Goal: Task Accomplishment & Management: Complete application form

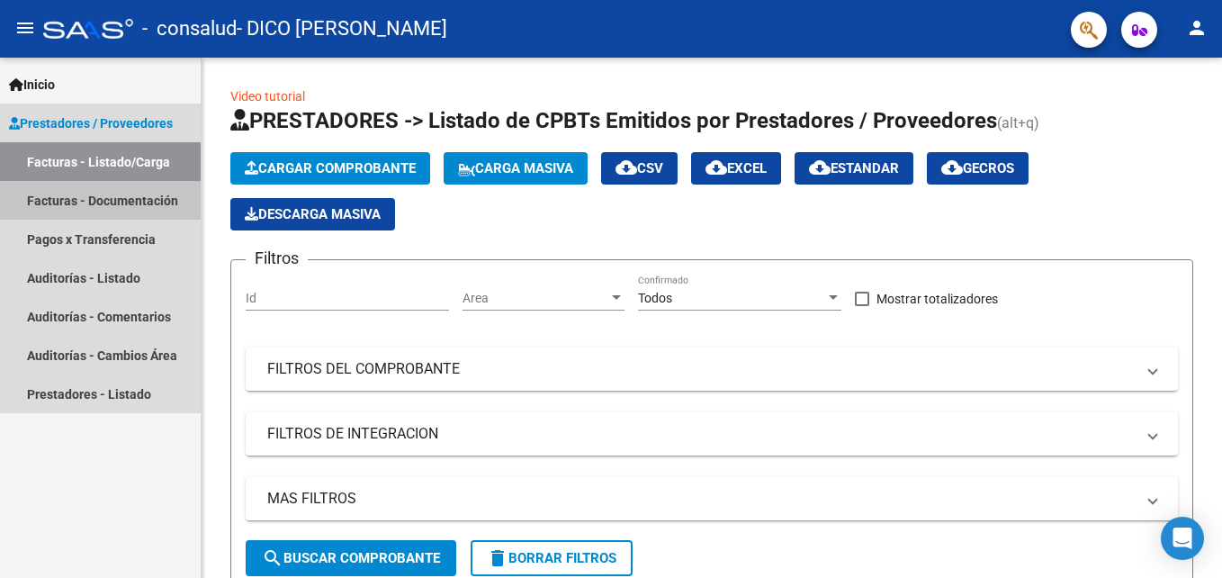
click at [144, 203] on link "Facturas - Documentación" at bounding box center [100, 200] width 201 height 39
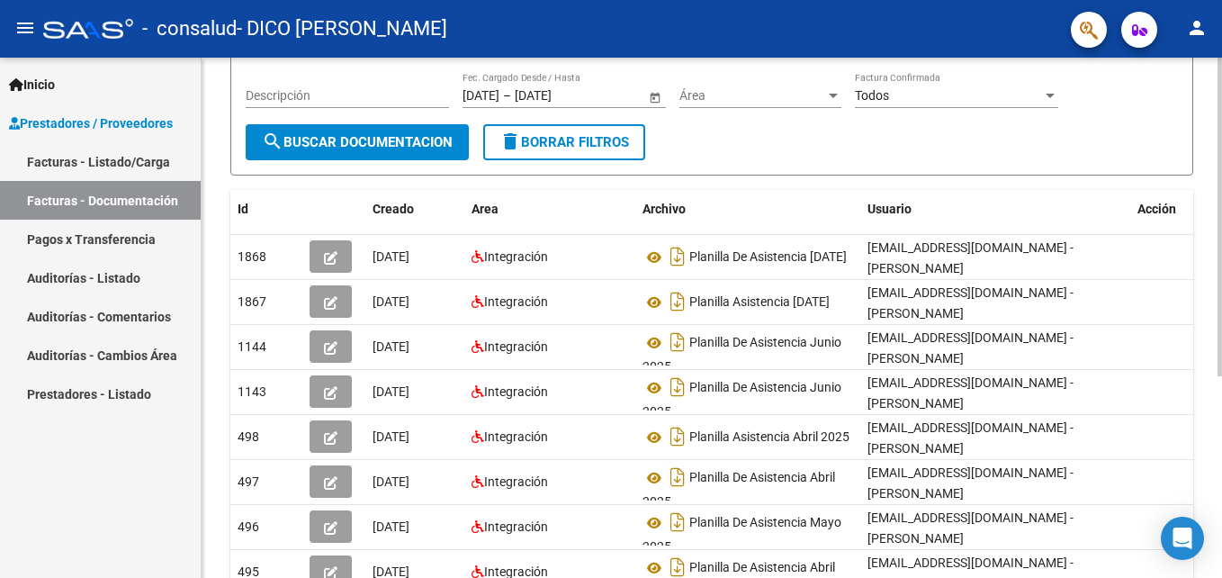
scroll to position [328, 0]
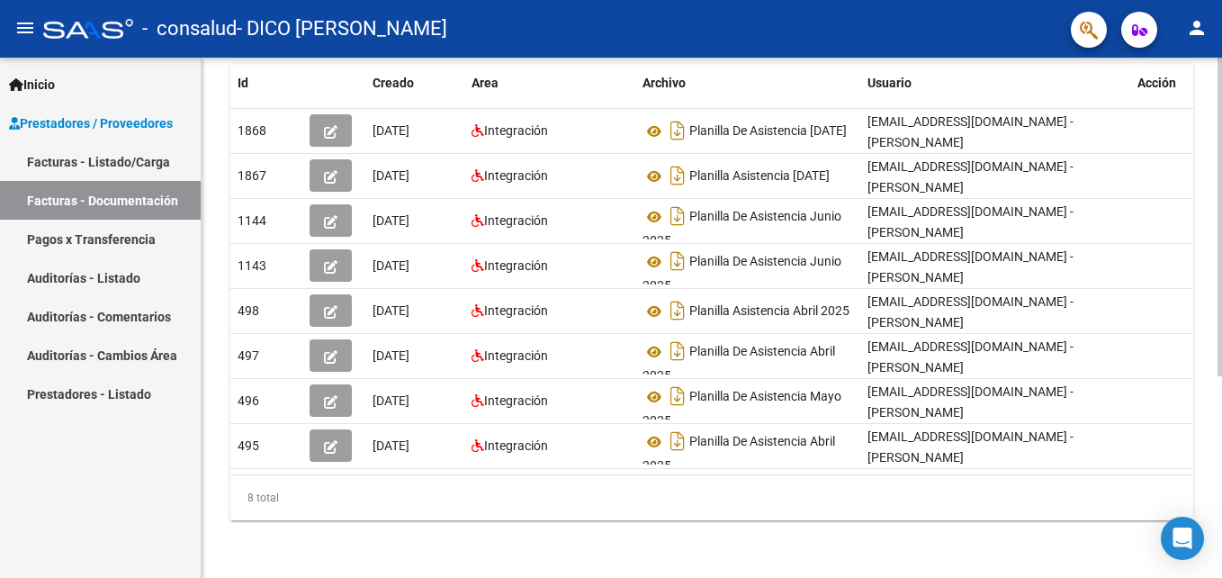
click at [1180, 513] on div "PRESTADORES -> Comprobantes - Documentación Respaldatoria cloud_download Export…" at bounding box center [714, 161] width 1025 height 834
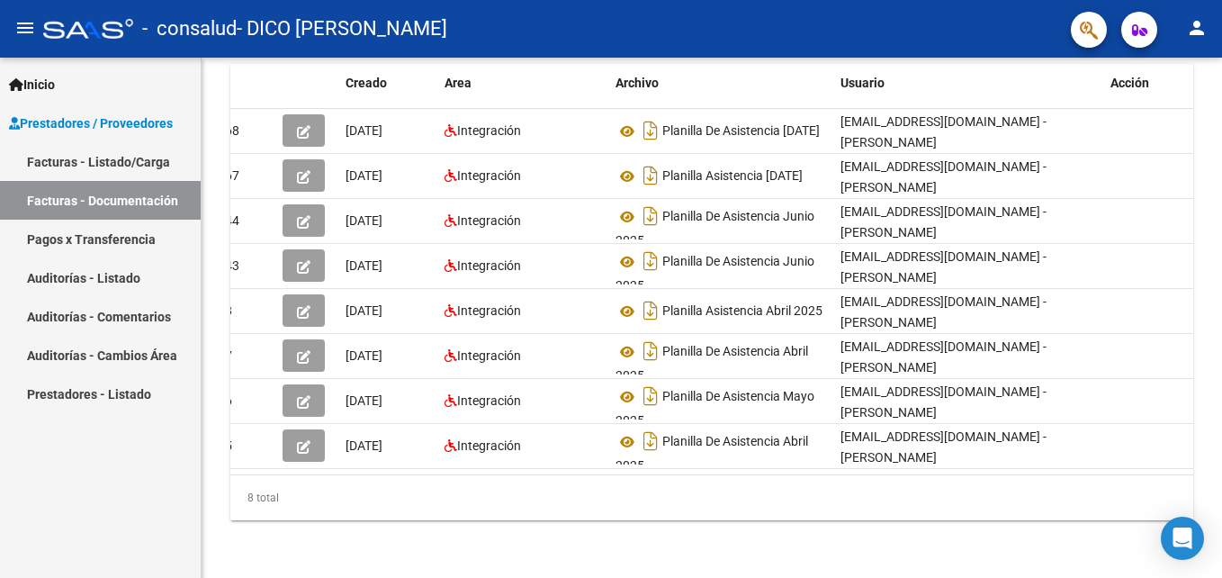
click at [126, 232] on link "Pagos x Transferencia" at bounding box center [100, 239] width 201 height 39
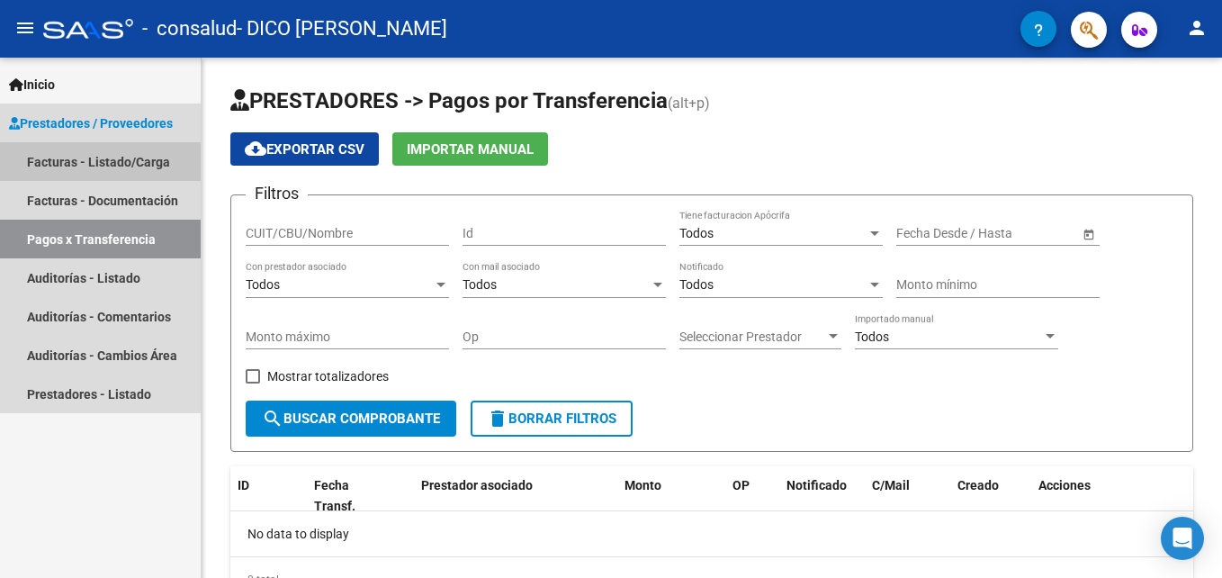
click at [154, 163] on link "Facturas - Listado/Carga" at bounding box center [100, 161] width 201 height 39
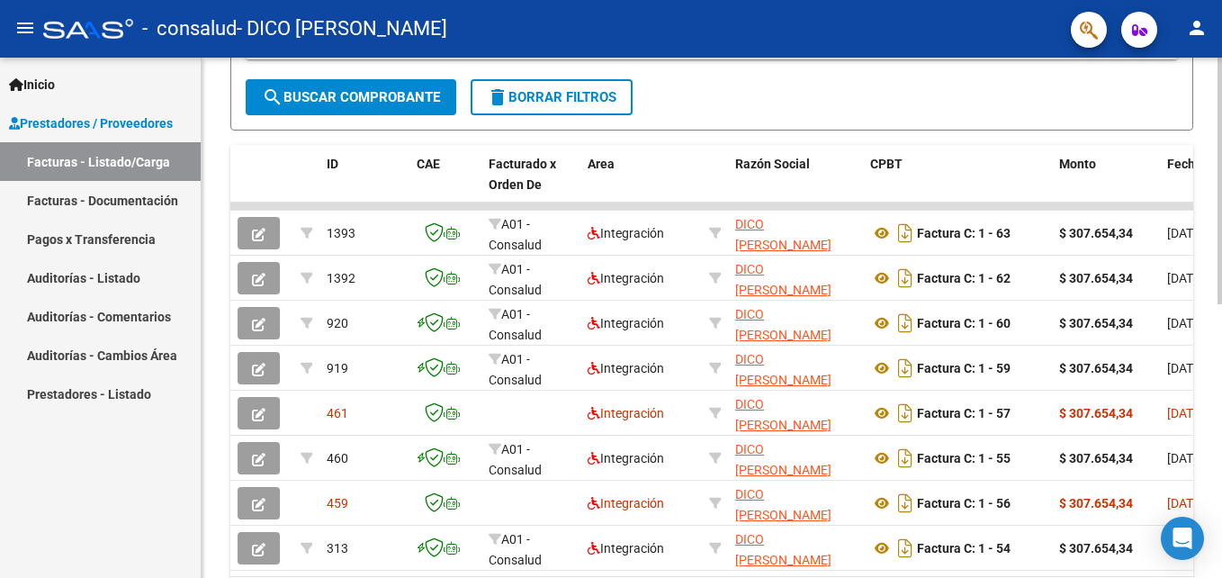
scroll to position [577, 0]
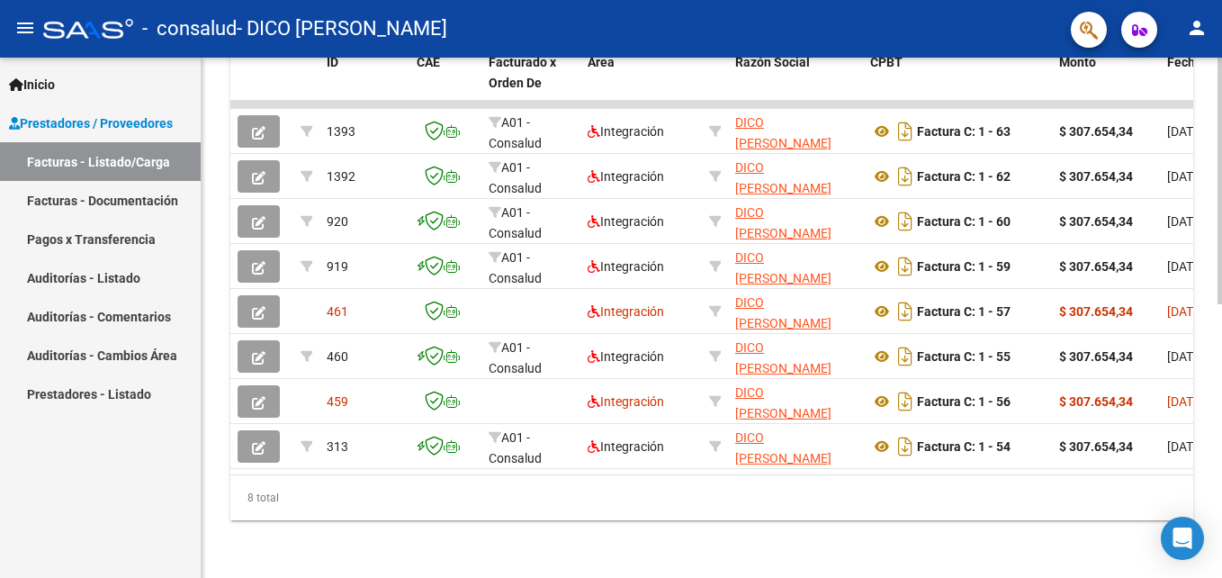
click at [1221, 429] on html "menu - consalud - DICO [PERSON_NAME] person Inicio Instructivos Contacto OS Pre…" at bounding box center [611, 289] width 1222 height 578
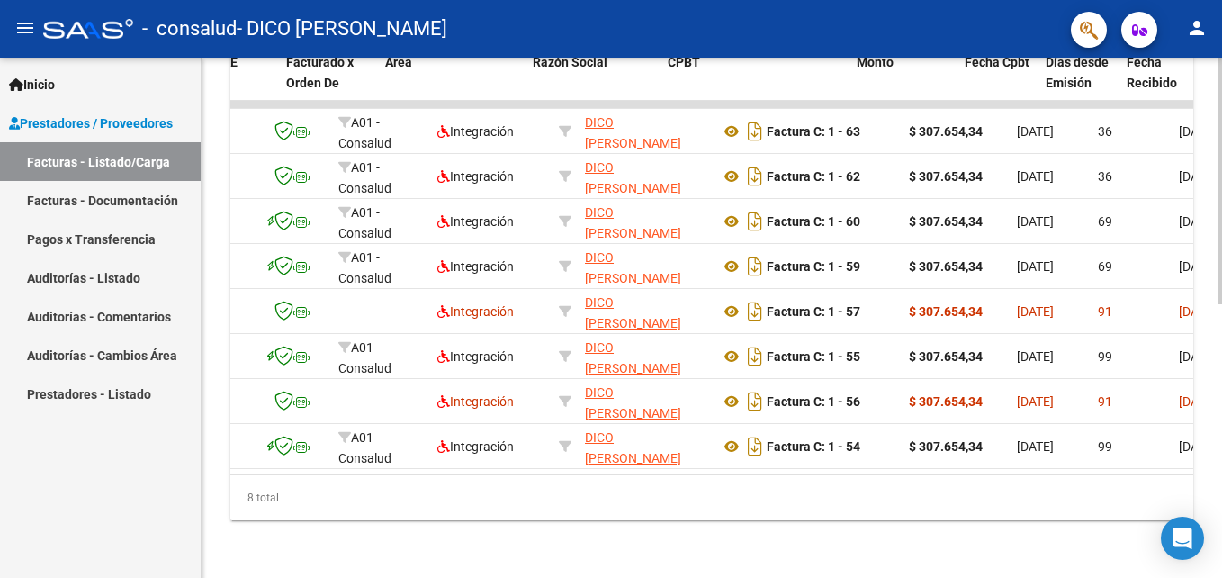
scroll to position [0, 216]
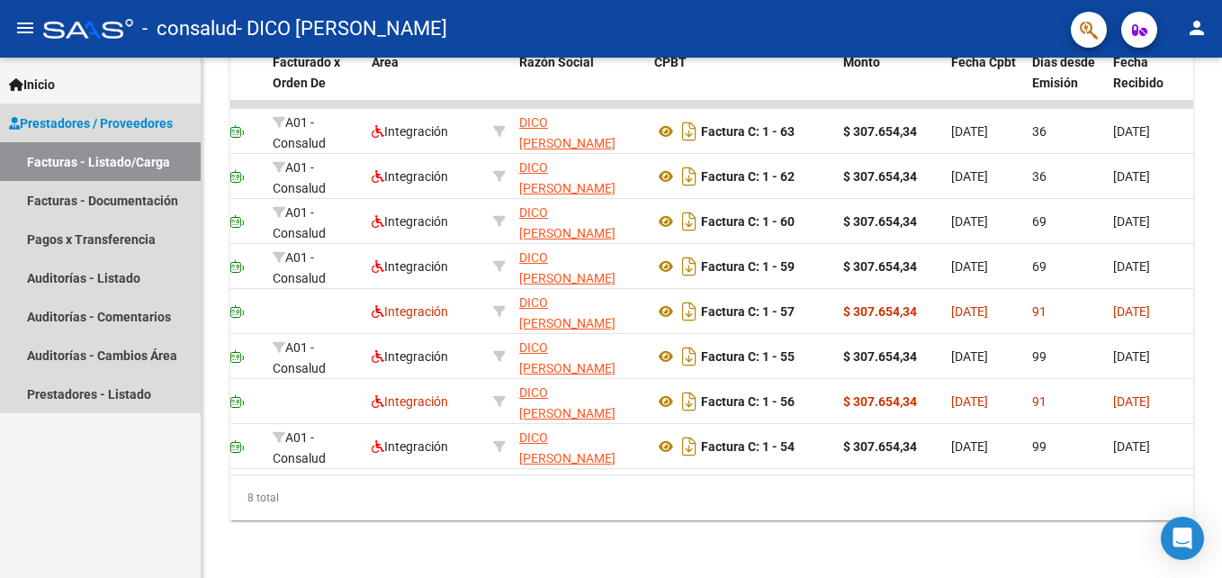
click at [74, 130] on span "Prestadores / Proveedores" at bounding box center [91, 123] width 164 height 20
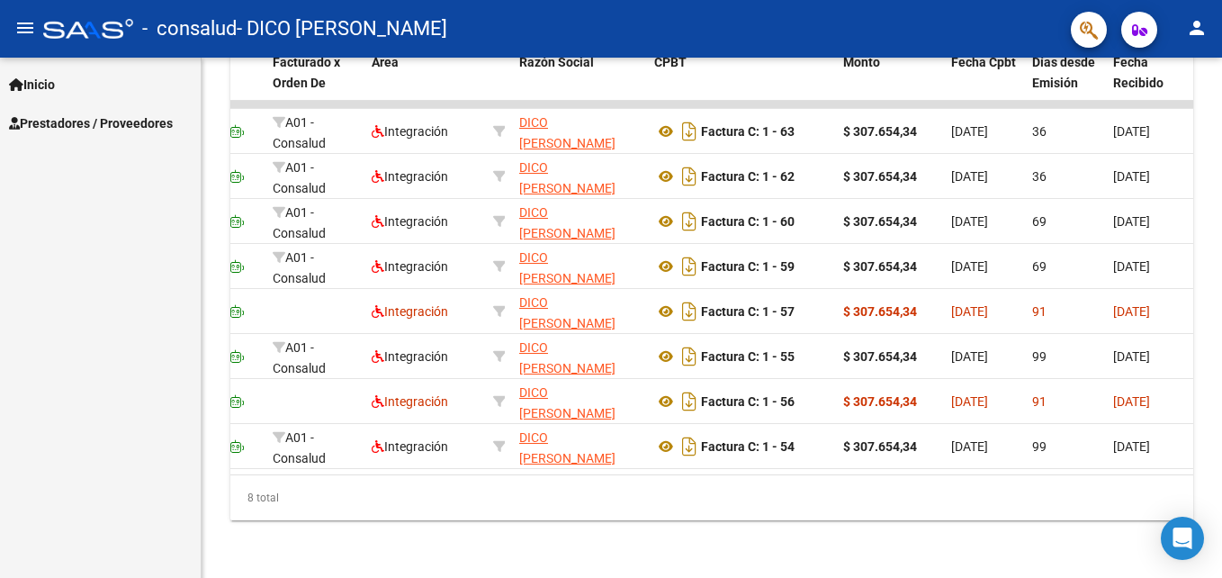
click at [74, 130] on span "Prestadores / Proveedores" at bounding box center [91, 123] width 164 height 20
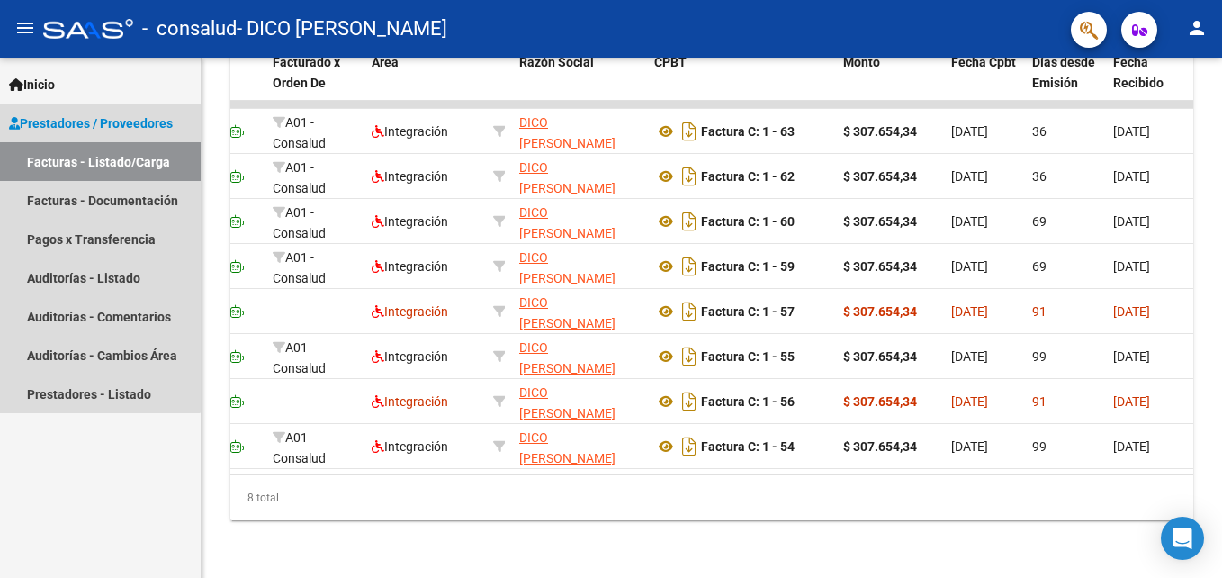
click at [80, 170] on link "Facturas - Listado/Carga" at bounding box center [100, 161] width 201 height 39
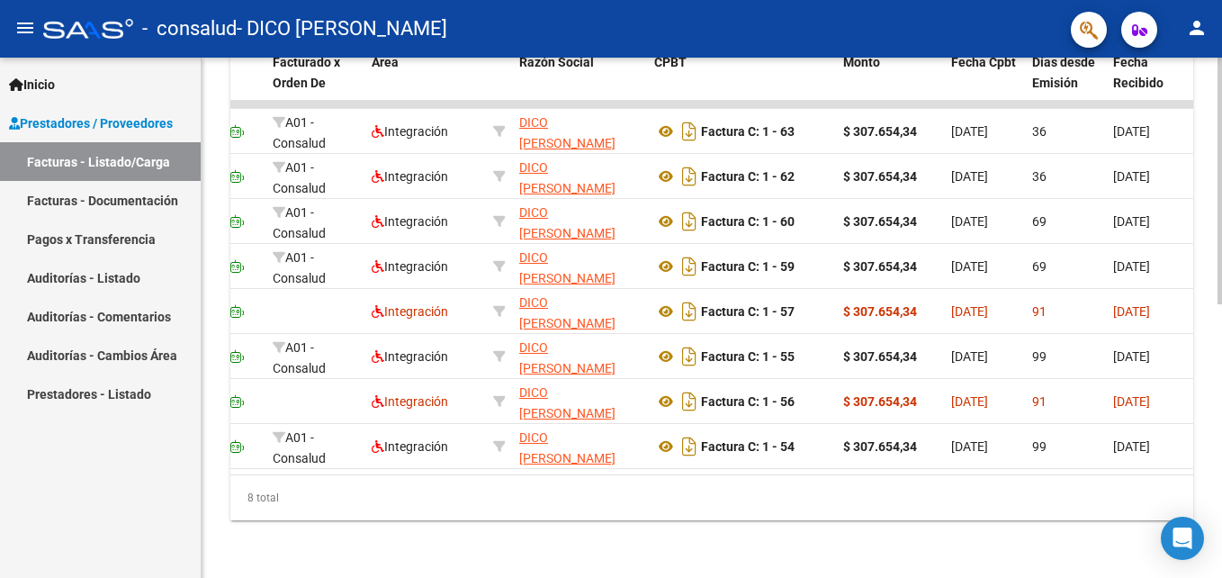
drag, startPoint x: 1201, startPoint y: 232, endPoint x: 1221, endPoint y: 153, distance: 81.9
click at [1221, 153] on div "Video tutorial PRESTADORES -> Listado de CPBTs Emitidos por Prestadores / Prove…" at bounding box center [714, 36] width 1025 height 1083
click at [1221, 373] on html "menu - consalud - DICO [PERSON_NAME] person Inicio Instructivos Contacto OS Pre…" at bounding box center [611, 289] width 1222 height 578
click at [1207, 151] on div "Video tutorial PRESTADORES -> Listado de CPBTs Emitidos por Prestadores / Prove…" at bounding box center [712, 36] width 1021 height 1083
click at [1203, 75] on div "Video tutorial PRESTADORES -> Listado de CPBTs Emitidos por Prestadores / Prove…" at bounding box center [712, 36] width 1021 height 1083
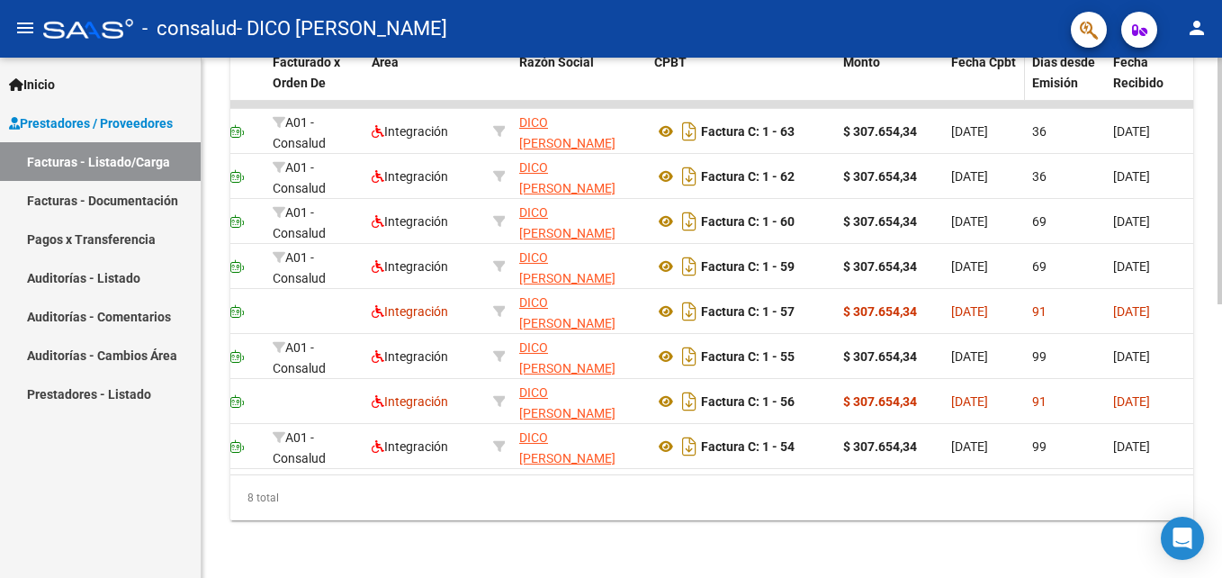
click at [992, 64] on datatable-header-cell "Fecha Cpbt" at bounding box center [984, 82] width 81 height 79
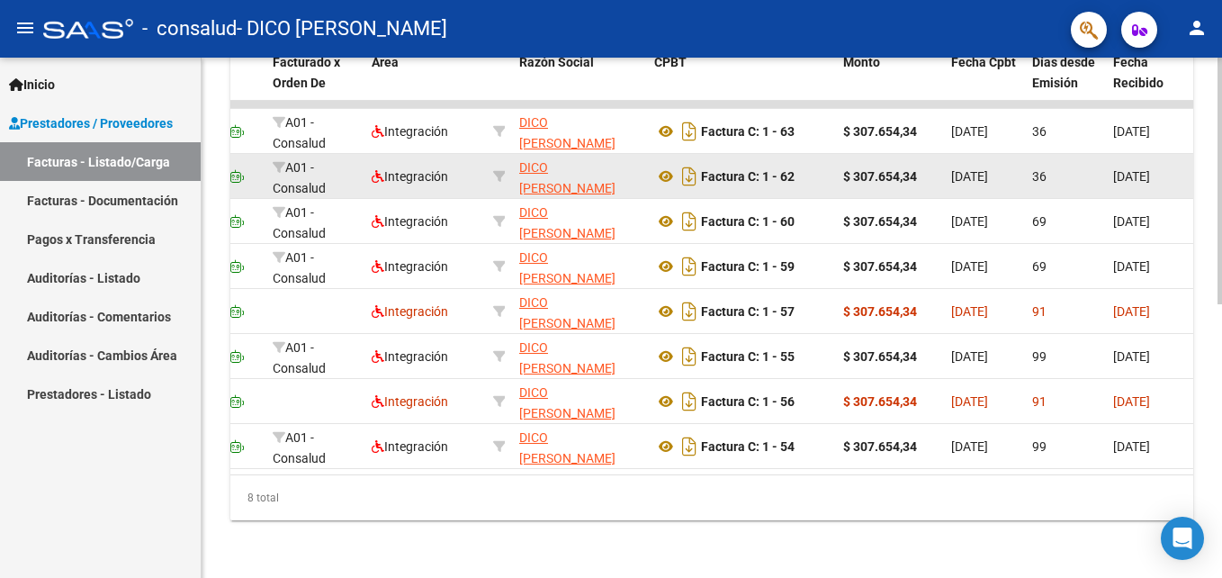
drag, startPoint x: 988, startPoint y: 69, endPoint x: 982, endPoint y: 182, distance: 112.7
click at [982, 182] on div "ID CAE Facturado x Orden De Area Razón Social CPBT Monto Fecha Cpbt Días desde …" at bounding box center [711, 281] width 963 height 477
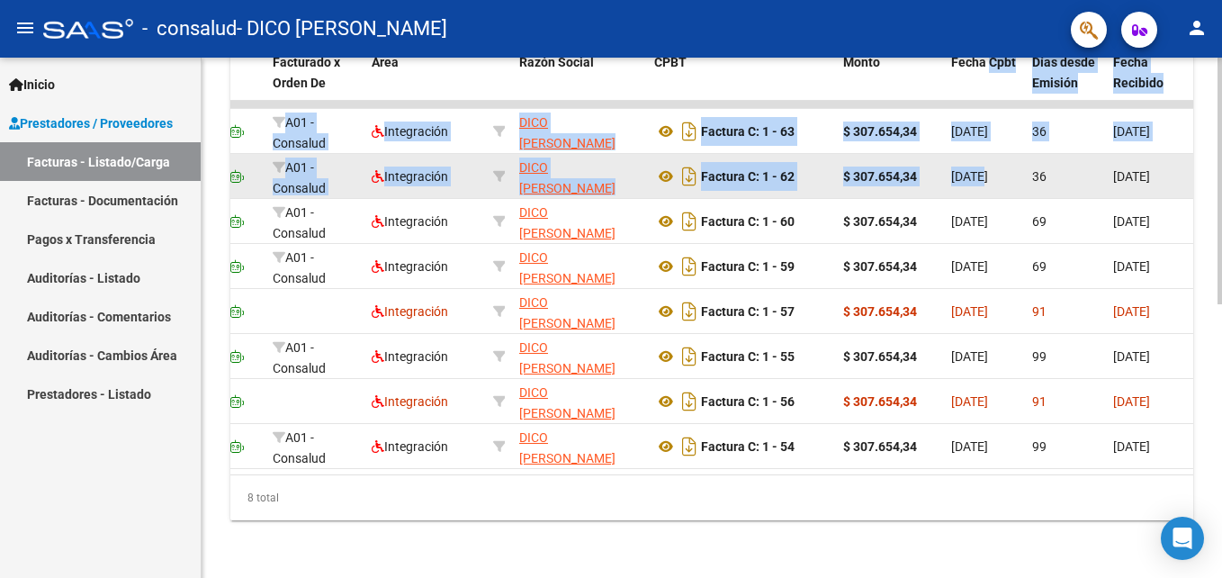
click at [982, 182] on datatable-body-cell "[DATE]" at bounding box center [984, 176] width 81 height 44
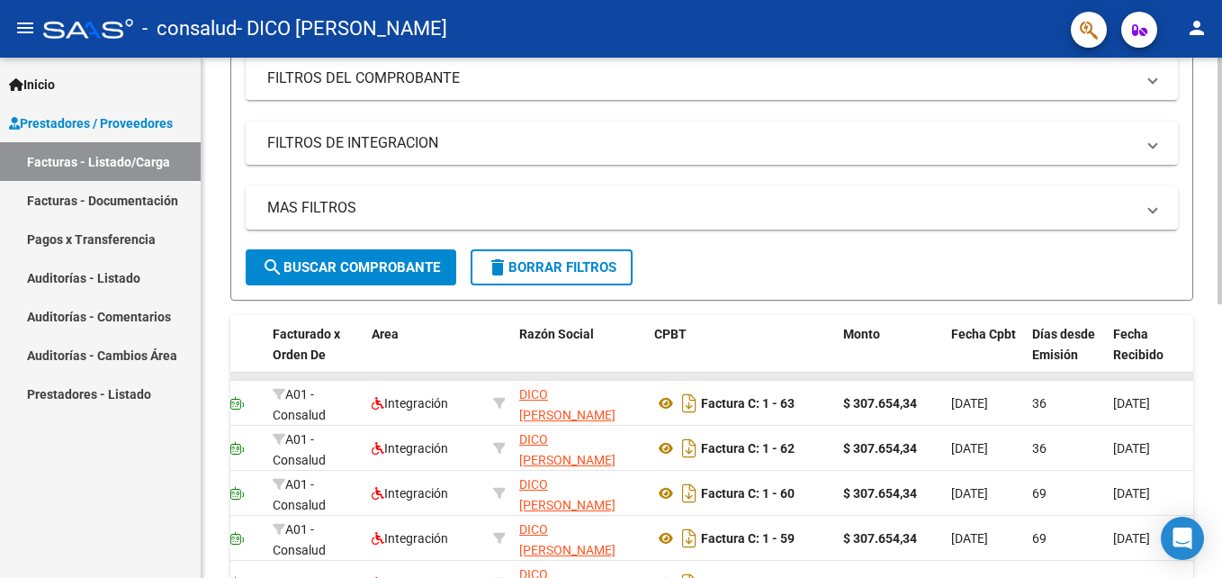
scroll to position [4, 0]
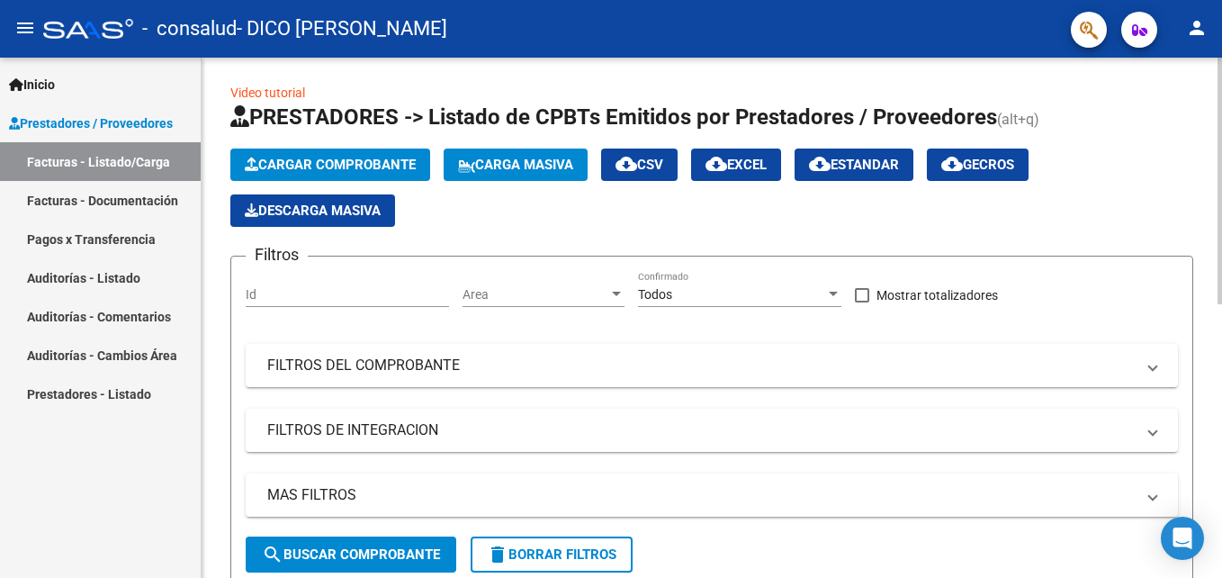
click at [1221, 107] on html "menu - consalud - DICO [PERSON_NAME] person Inicio Instructivos Contacto OS Pre…" at bounding box center [611, 289] width 1222 height 578
click at [355, 161] on span "Cargar Comprobante" at bounding box center [330, 165] width 171 height 16
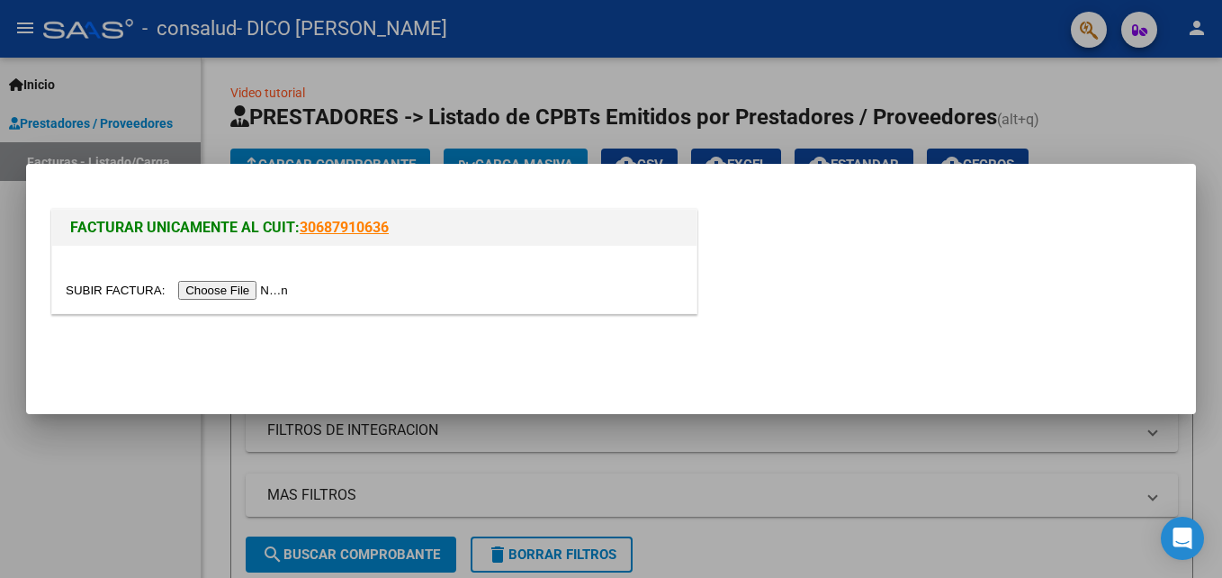
click at [255, 296] on input "file" at bounding box center [180, 290] width 228 height 19
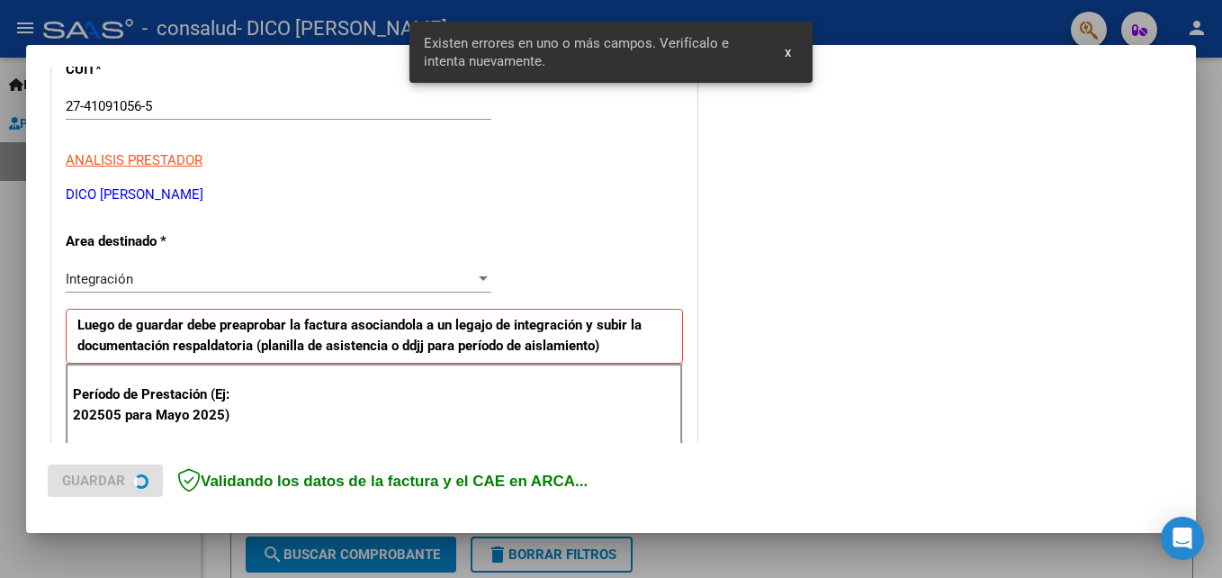
scroll to position [405, 0]
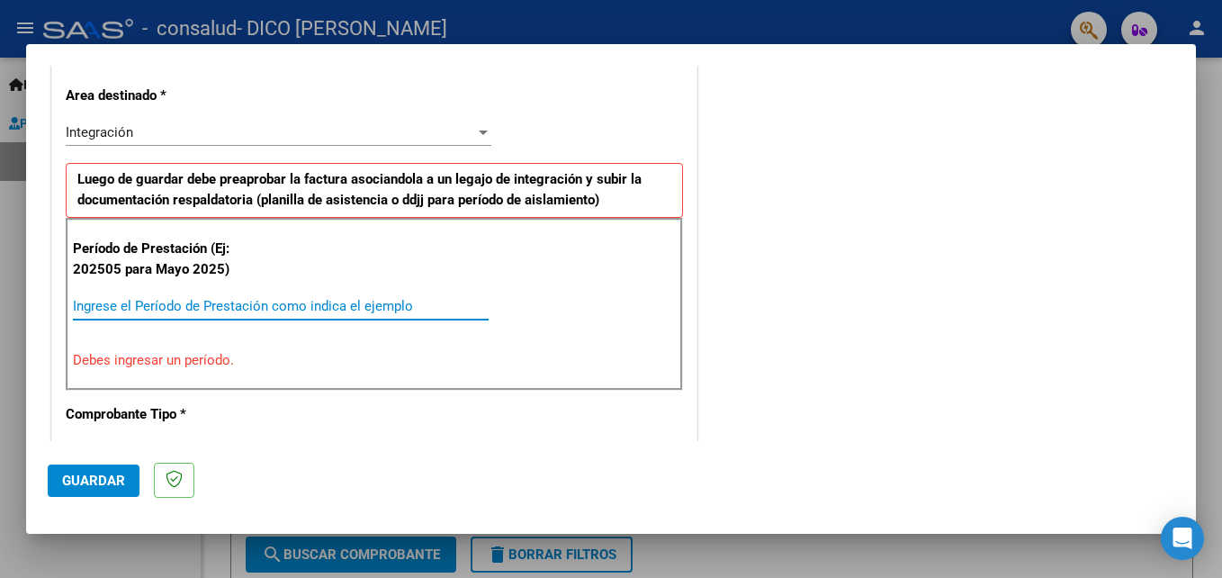
click at [243, 304] on input "Ingrese el Período de Prestación como indica el ejemplo" at bounding box center [281, 306] width 416 height 16
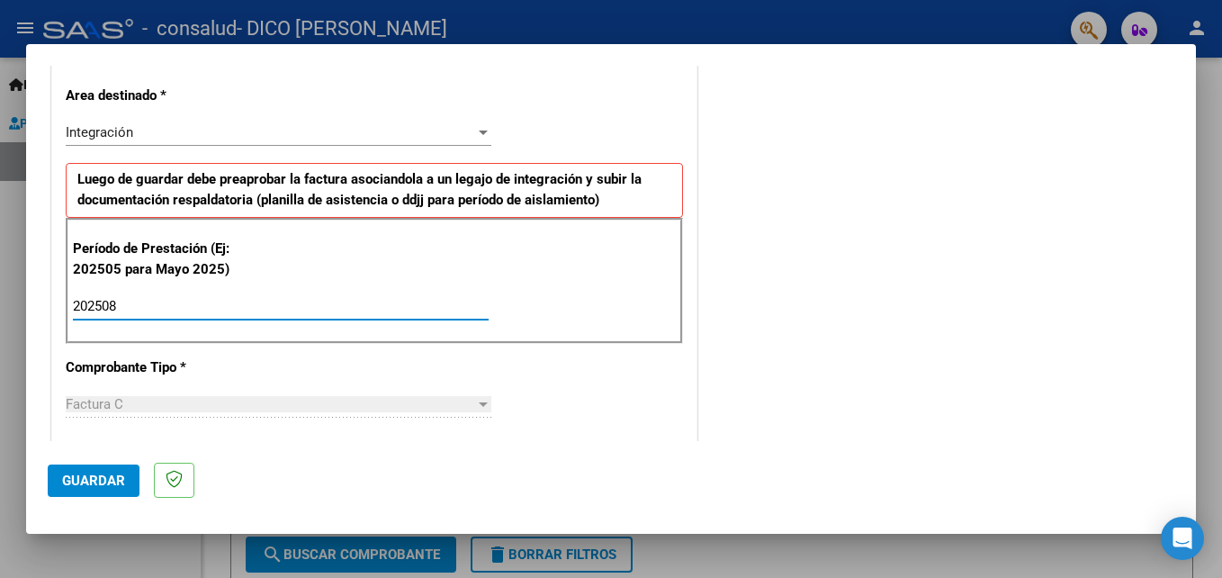
type input "202508"
click at [701, 373] on div "COMENTARIOS Comentarios del Prestador / Gerenciador:" at bounding box center [937, 463] width 473 height 1564
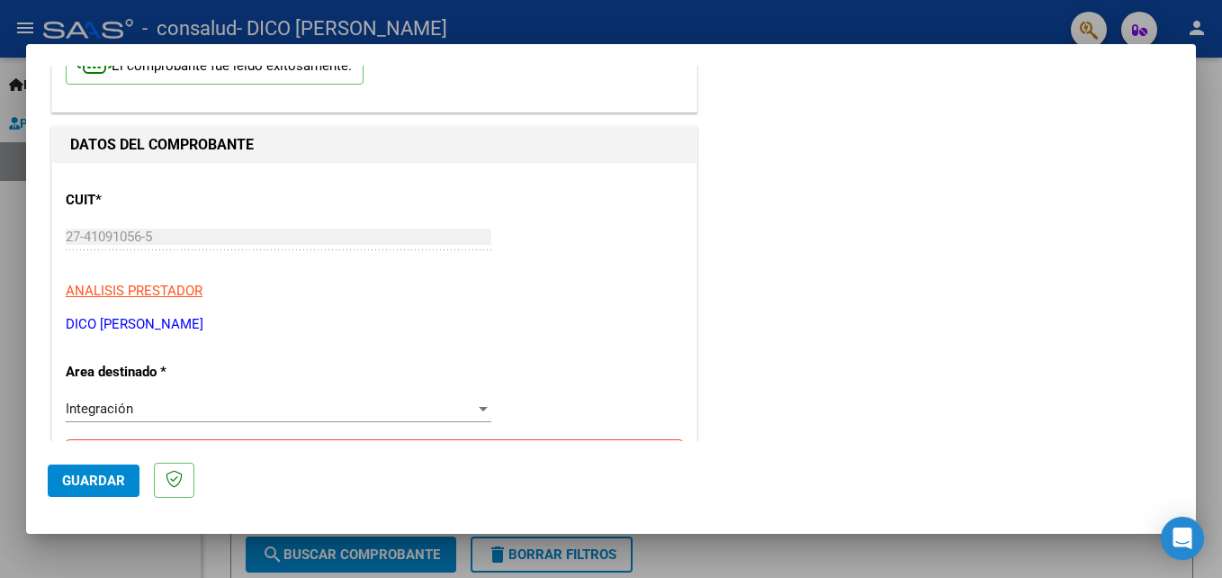
scroll to position [0, 0]
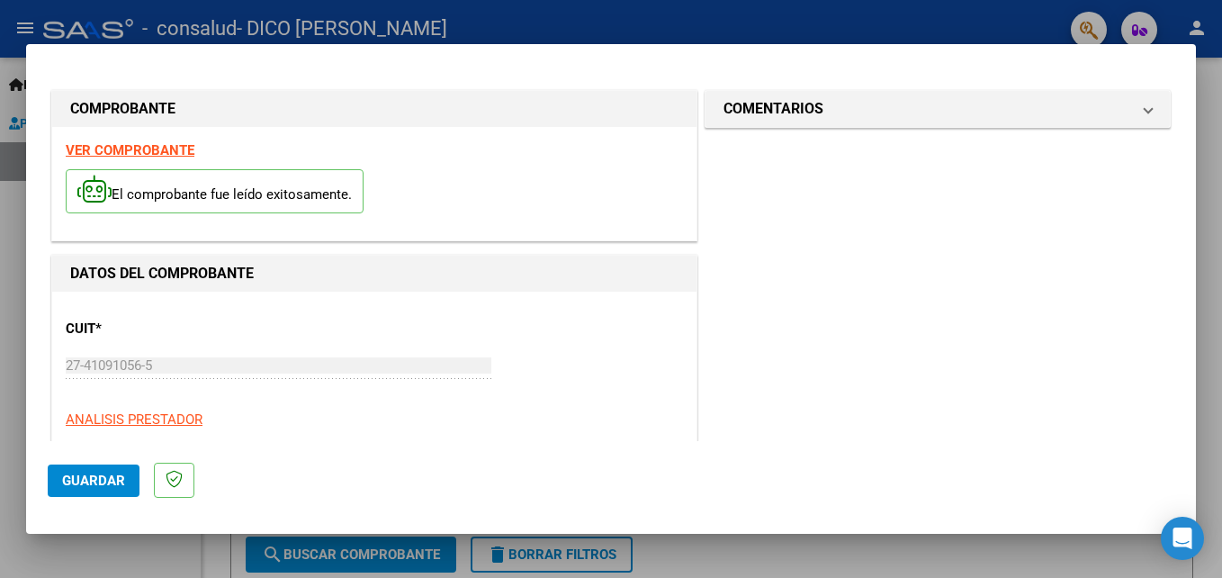
click at [105, 481] on span "Guardar" at bounding box center [93, 480] width 63 height 16
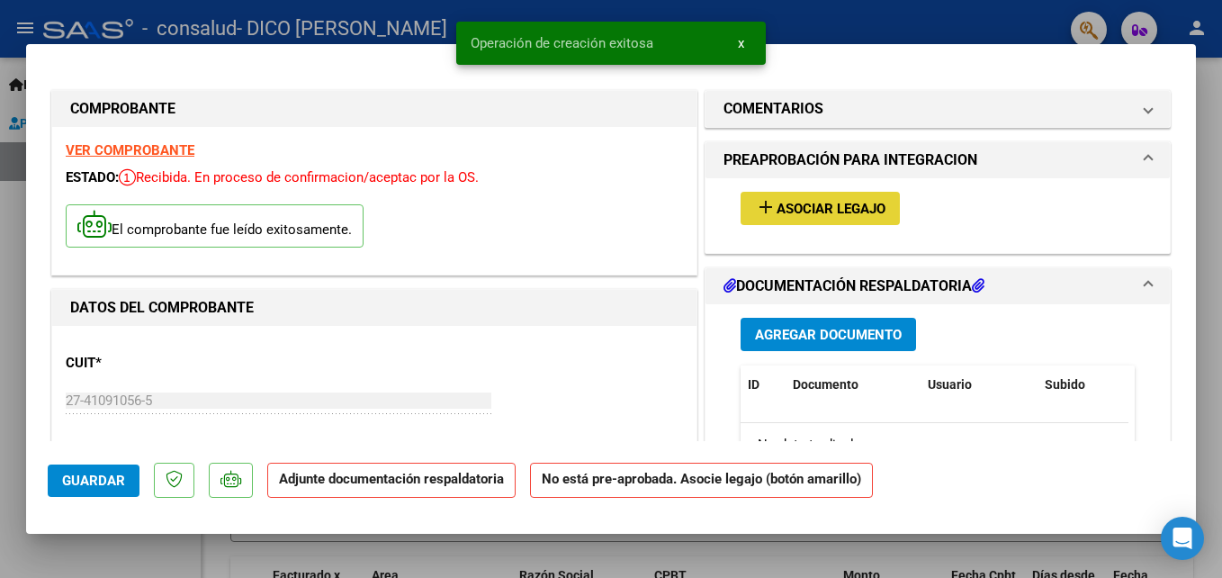
click at [760, 220] on button "add Asociar Legajo" at bounding box center [820, 208] width 159 height 33
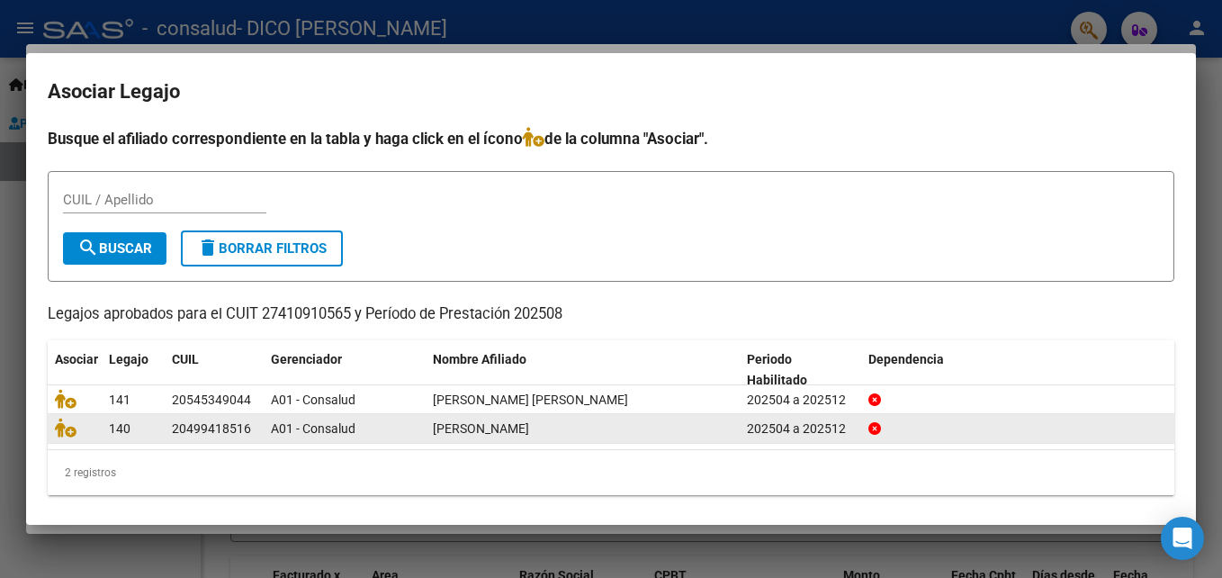
click at [529, 427] on span "[PERSON_NAME]" at bounding box center [481, 428] width 96 height 14
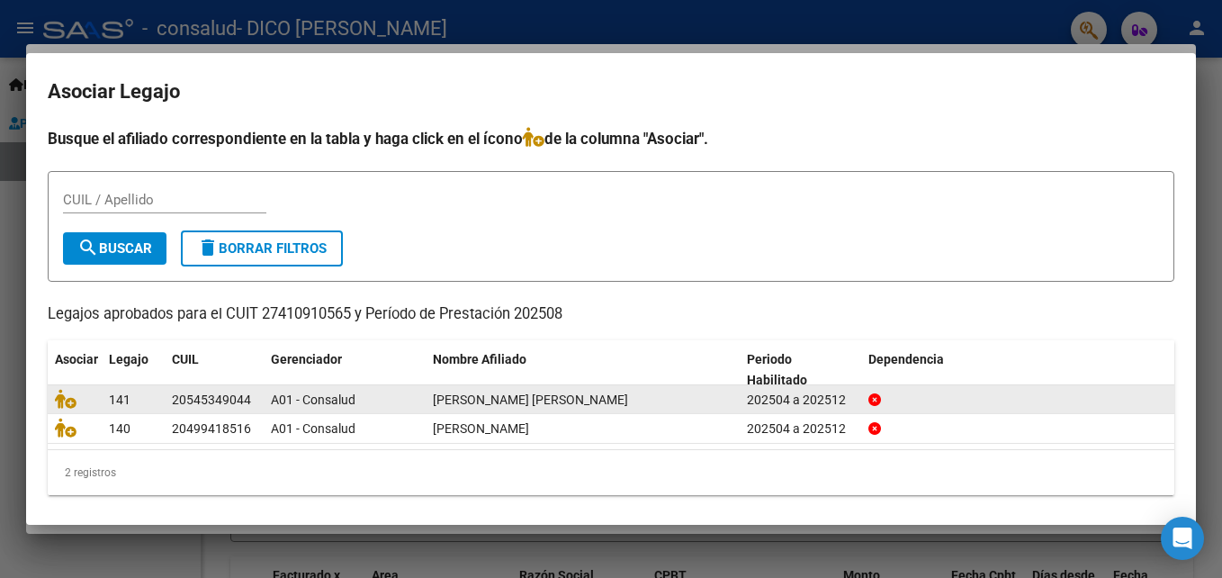
click at [469, 394] on span "[PERSON_NAME] [PERSON_NAME]" at bounding box center [530, 399] width 195 height 14
click at [67, 402] on icon at bounding box center [66, 399] width 22 height 20
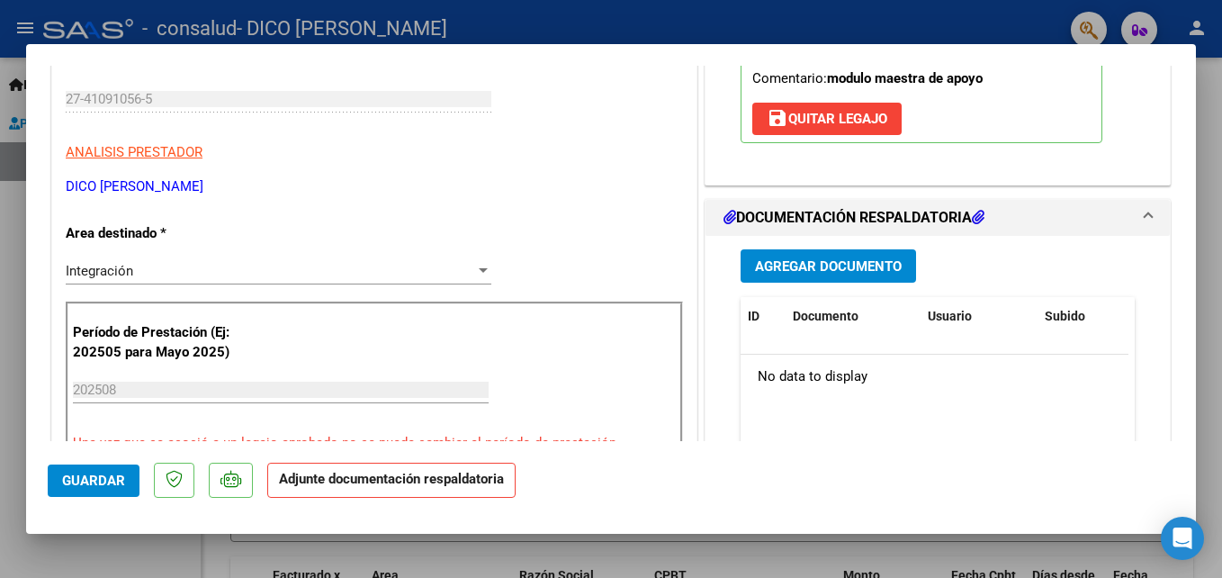
scroll to position [324, 0]
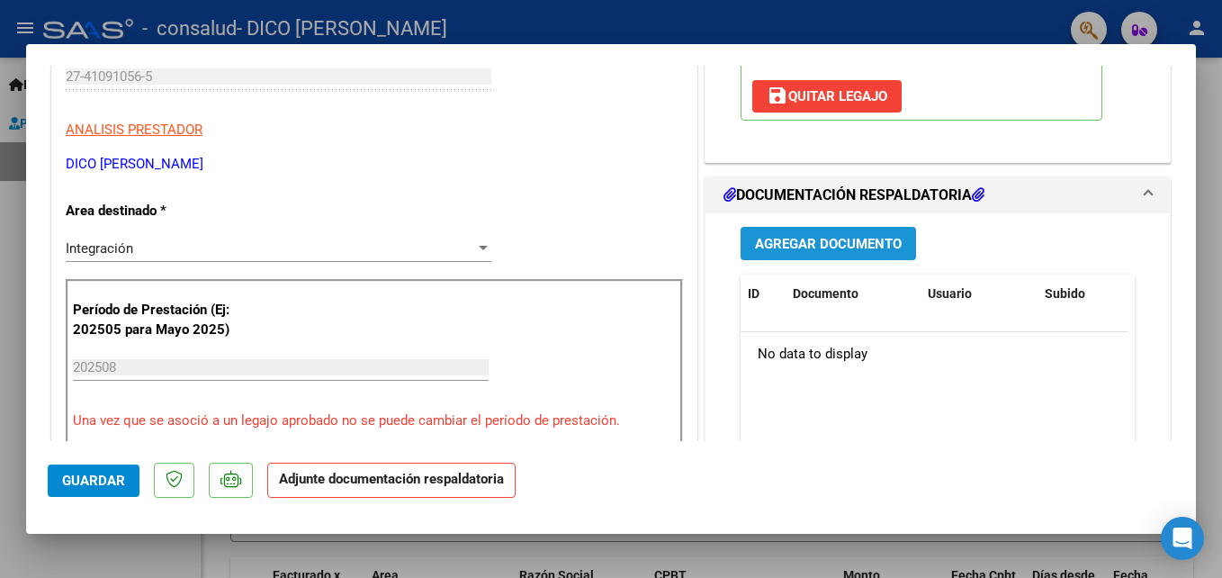
click at [805, 252] on button "Agregar Documento" at bounding box center [828, 243] width 175 height 33
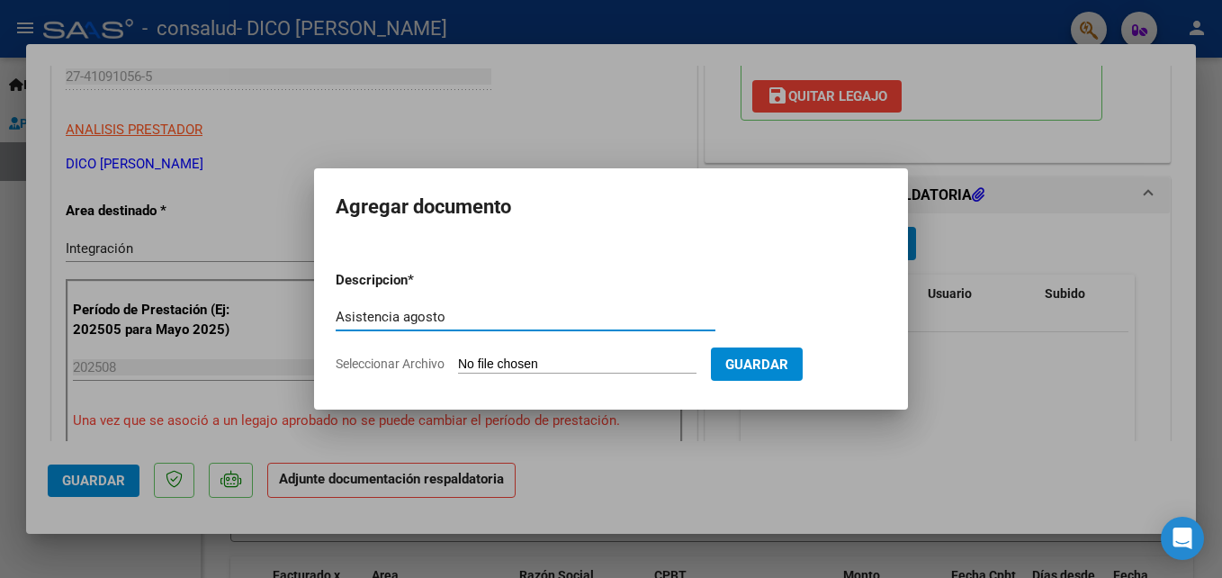
type input "Asistencia agosto"
click at [524, 357] on input "Seleccionar Archivo" at bounding box center [577, 364] width 238 height 17
type input "C:\fakepath\asistencia [DATE].pdf"
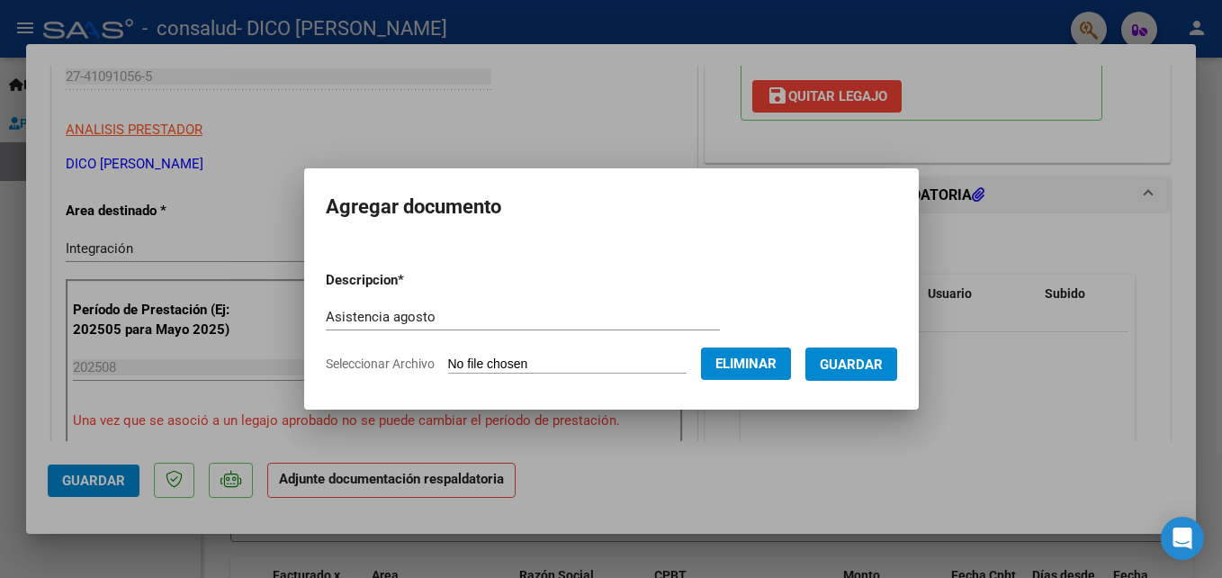
click at [882, 355] on button "Guardar" at bounding box center [851, 363] width 92 height 33
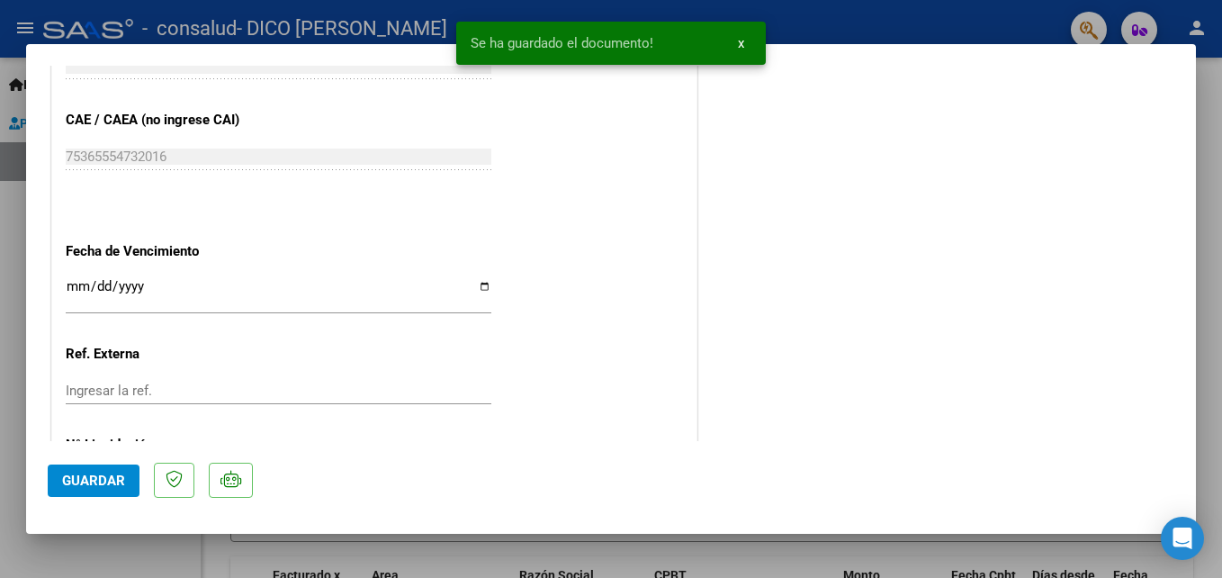
scroll to position [1152, 0]
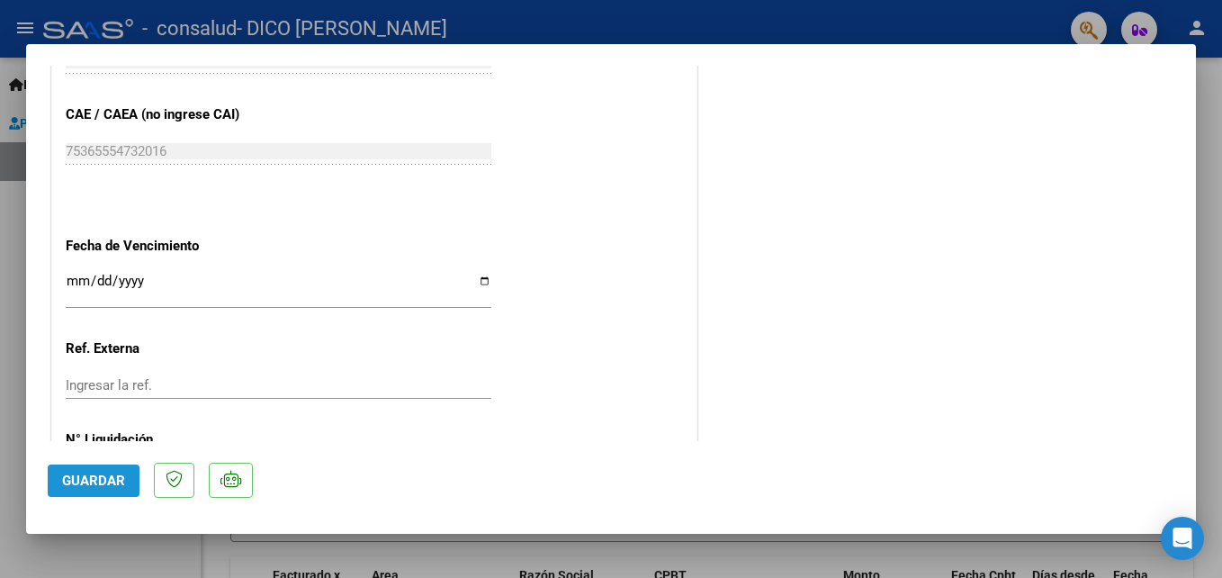
click at [110, 485] on span "Guardar" at bounding box center [93, 480] width 63 height 16
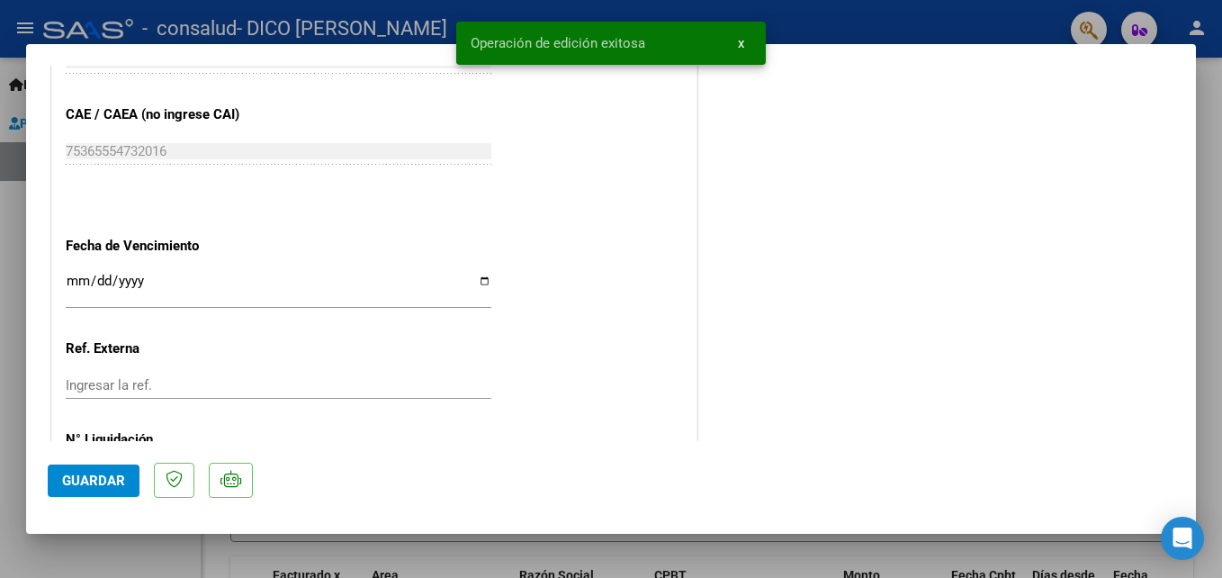
click at [1221, 125] on html "menu - consalud - DICO [PERSON_NAME] person Inicio Instructivos Contacto OS Pre…" at bounding box center [611, 289] width 1222 height 578
click at [1217, 125] on div at bounding box center [611, 289] width 1222 height 578
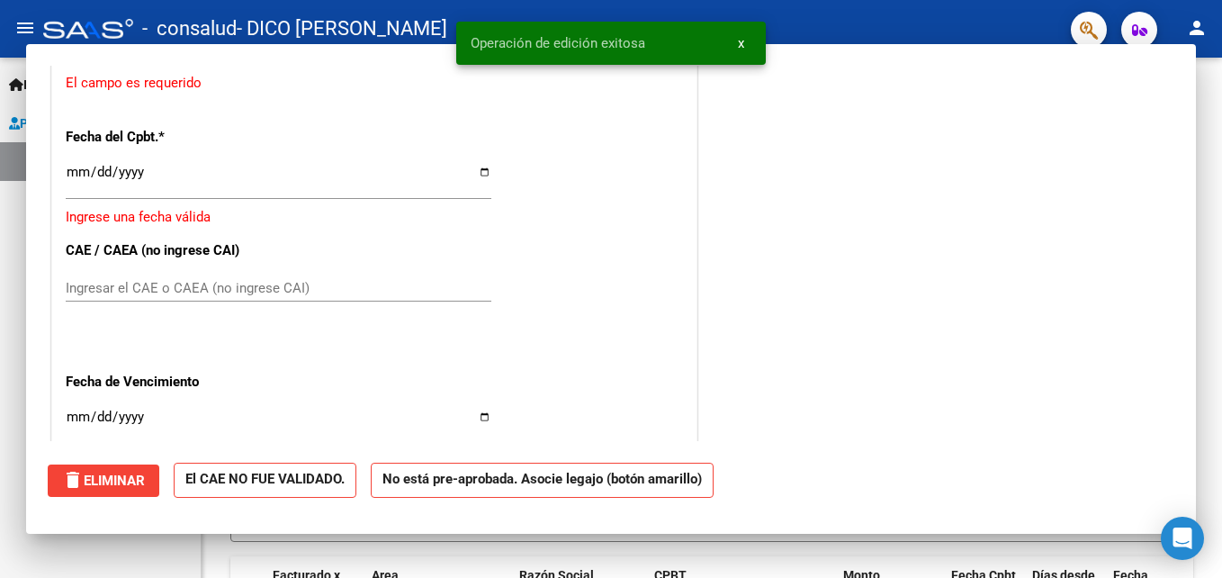
scroll to position [0, 0]
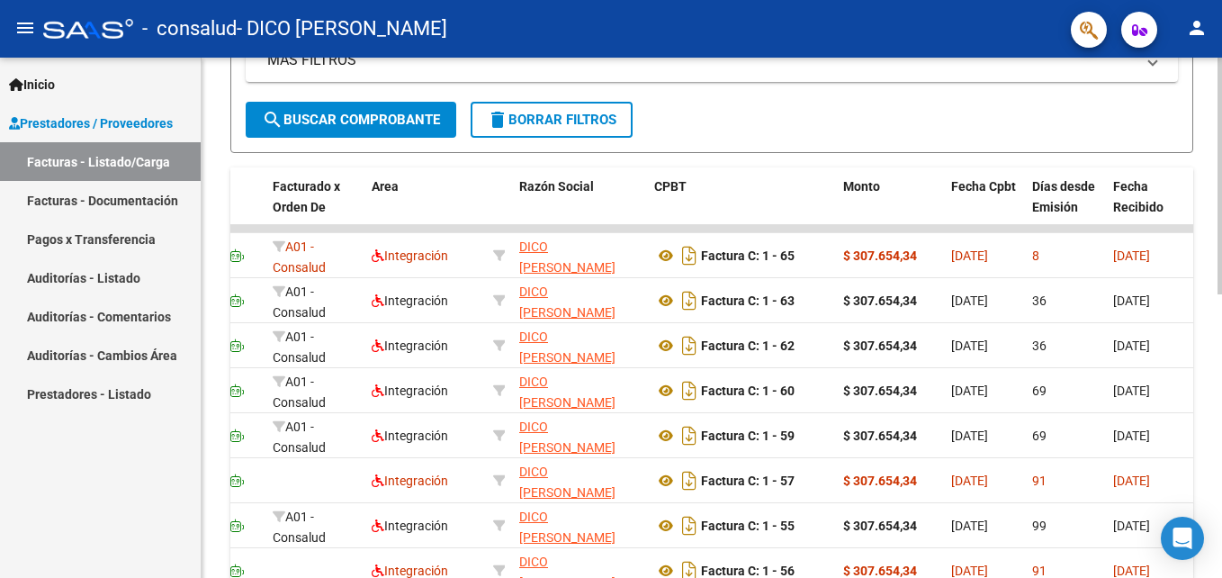
click at [1221, 428] on html "menu - consalud - DICO [PERSON_NAME] person Inicio Instructivos Contacto OS Pre…" at bounding box center [611, 289] width 1222 height 578
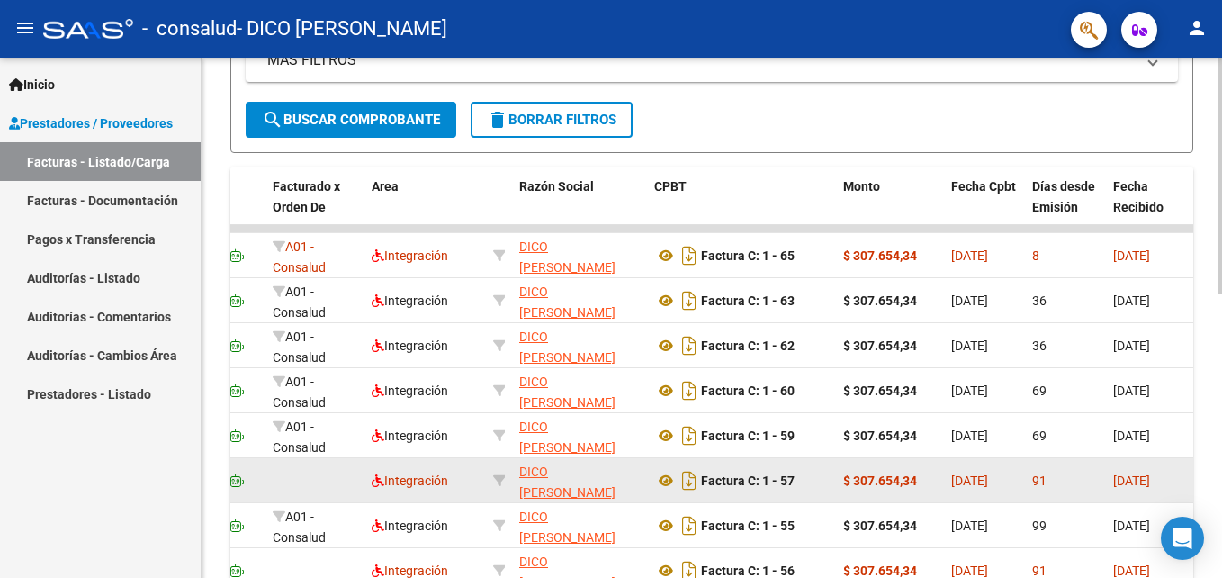
scroll to position [445, 0]
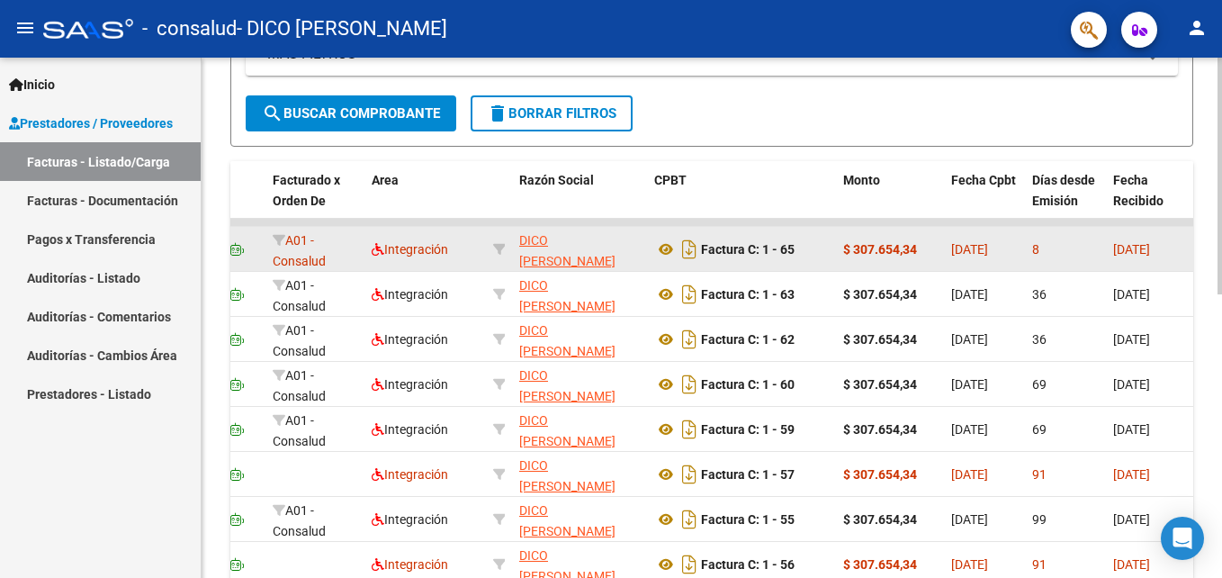
drag, startPoint x: 1150, startPoint y: 217, endPoint x: 888, endPoint y: 253, distance: 264.4
click at [888, 253] on div "ID CAE Facturado x Orden De Area Razón Social CPBT Monto Fecha Cpbt Días desde …" at bounding box center [711, 422] width 963 height 522
drag, startPoint x: 888, startPoint y: 253, endPoint x: 937, endPoint y: 256, distance: 48.7
click at [937, 256] on datatable-body-cell "$ 307.654,34" at bounding box center [890, 249] width 108 height 44
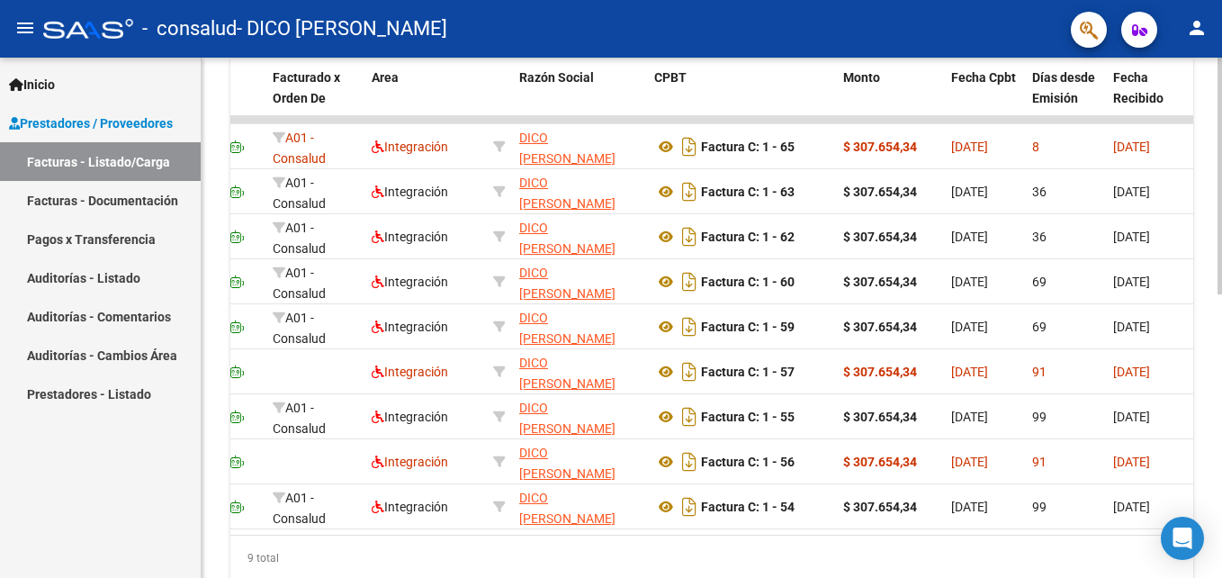
scroll to position [622, 0]
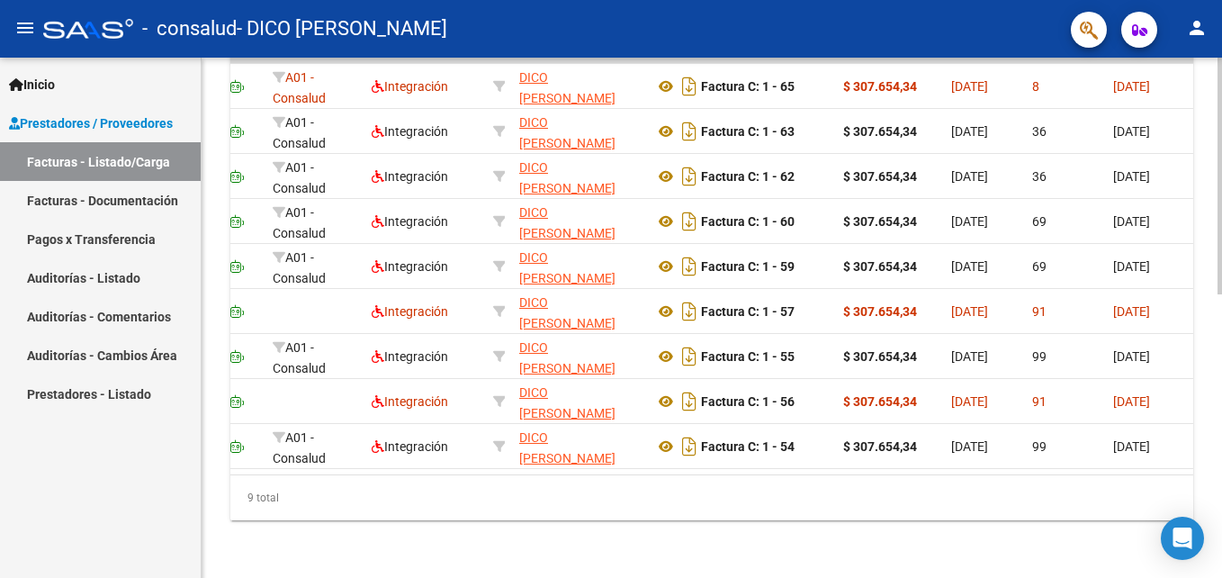
click at [1205, 464] on div "Video tutorial PRESTADORES -> Listado de CPBTs Emitidos por Prestadores / Prove…" at bounding box center [714, 14] width 1025 height 1128
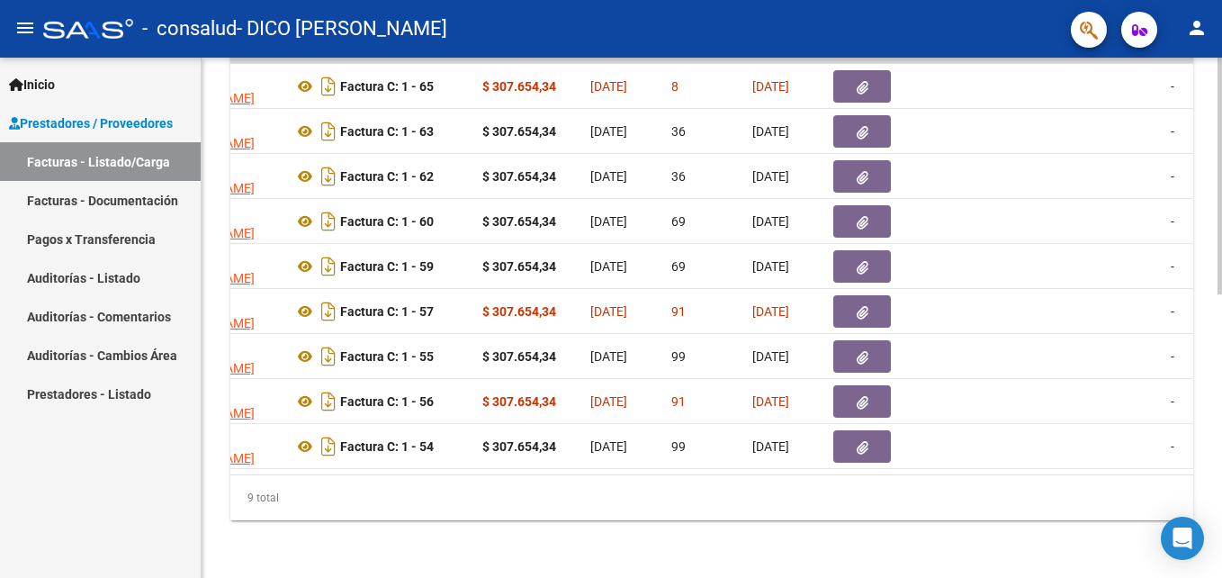
scroll to position [0, 709]
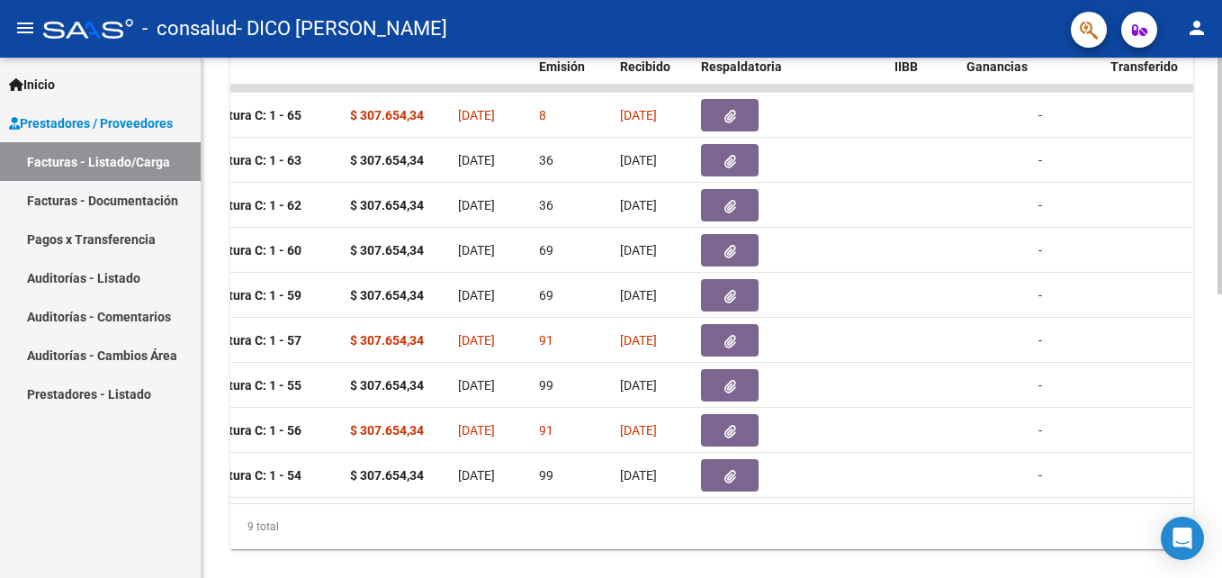
click at [1221, 408] on html "menu - consalud - DICO [PERSON_NAME] person Inicio Instructivos Contacto OS Pre…" at bounding box center [611, 289] width 1222 height 578
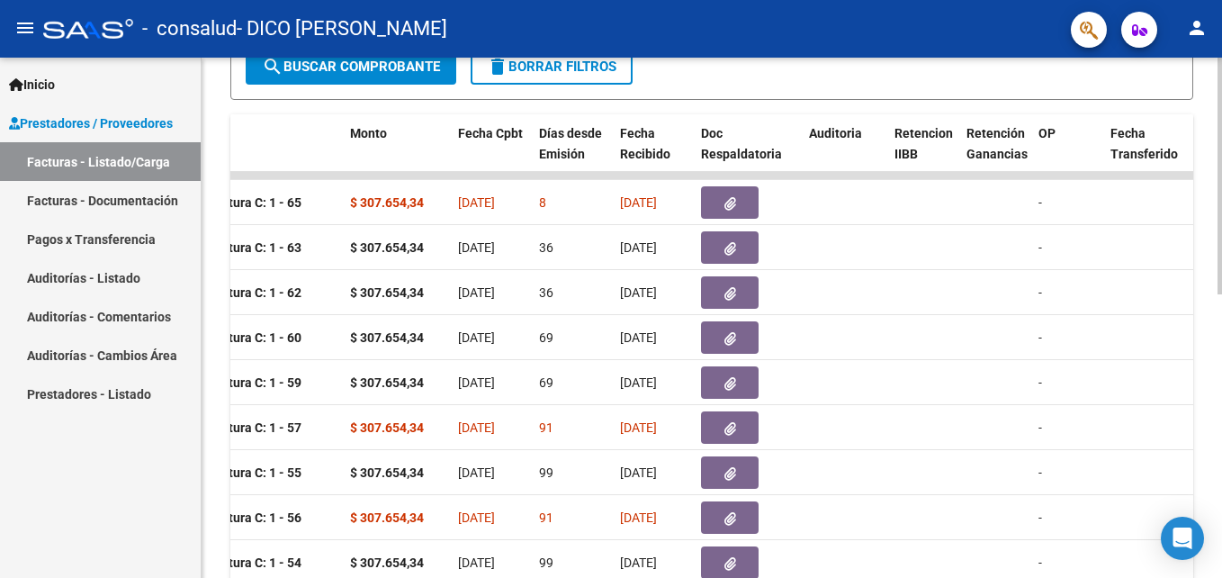
scroll to position [487, 0]
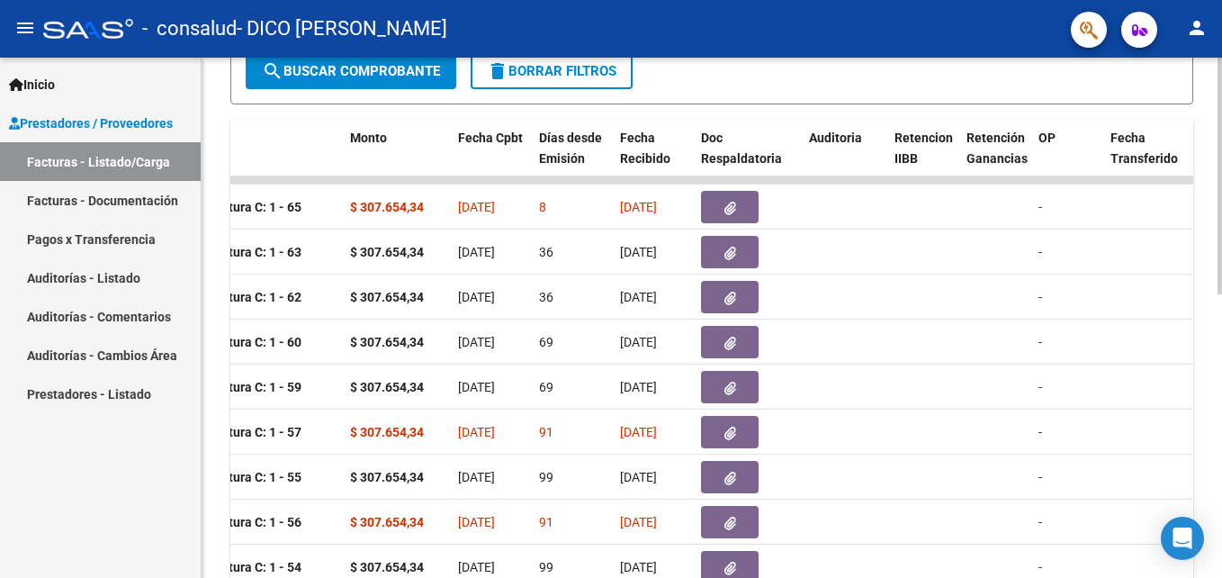
click at [1221, 367] on html "menu - consalud - DICO [PERSON_NAME] person Inicio Instructivos Contacto OS Pre…" at bounding box center [611, 289] width 1222 height 578
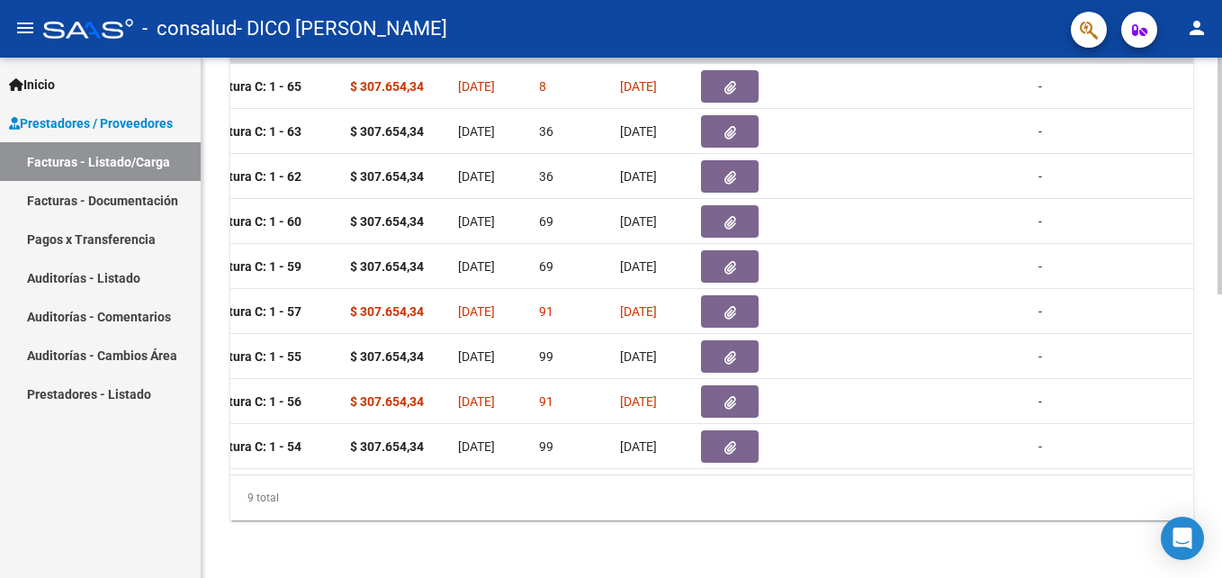
click at [1220, 407] on div at bounding box center [1220, 459] width 4 height 237
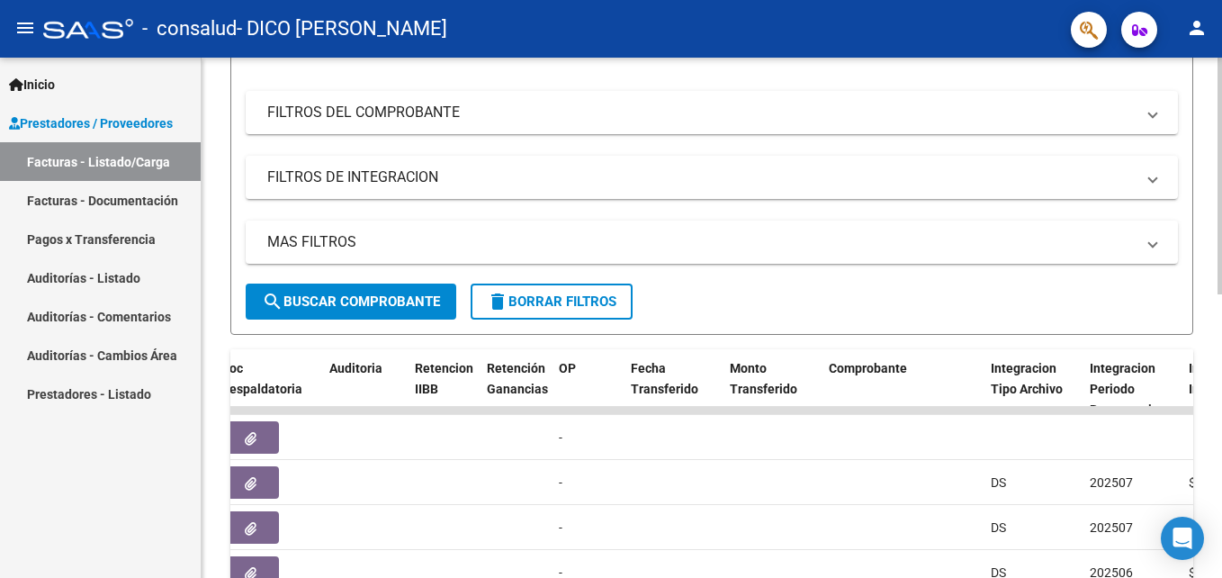
scroll to position [417, 0]
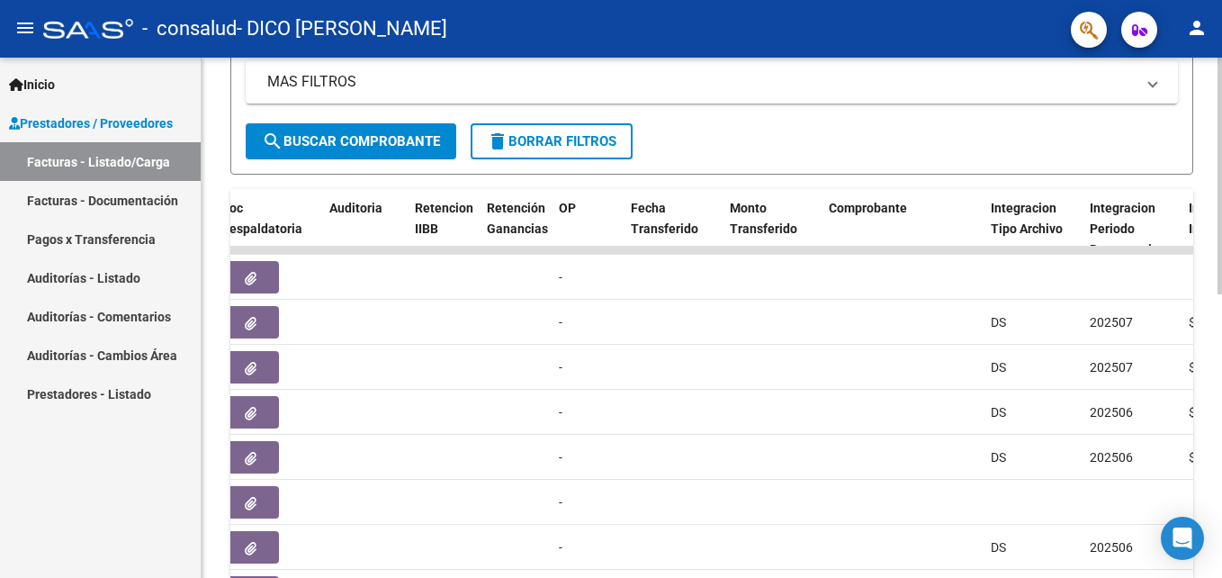
click at [1210, 268] on div "Video tutorial PRESTADORES -> Listado de CPBTs Emitidos por Prestadores / Prove…" at bounding box center [714, 205] width 1025 height 1128
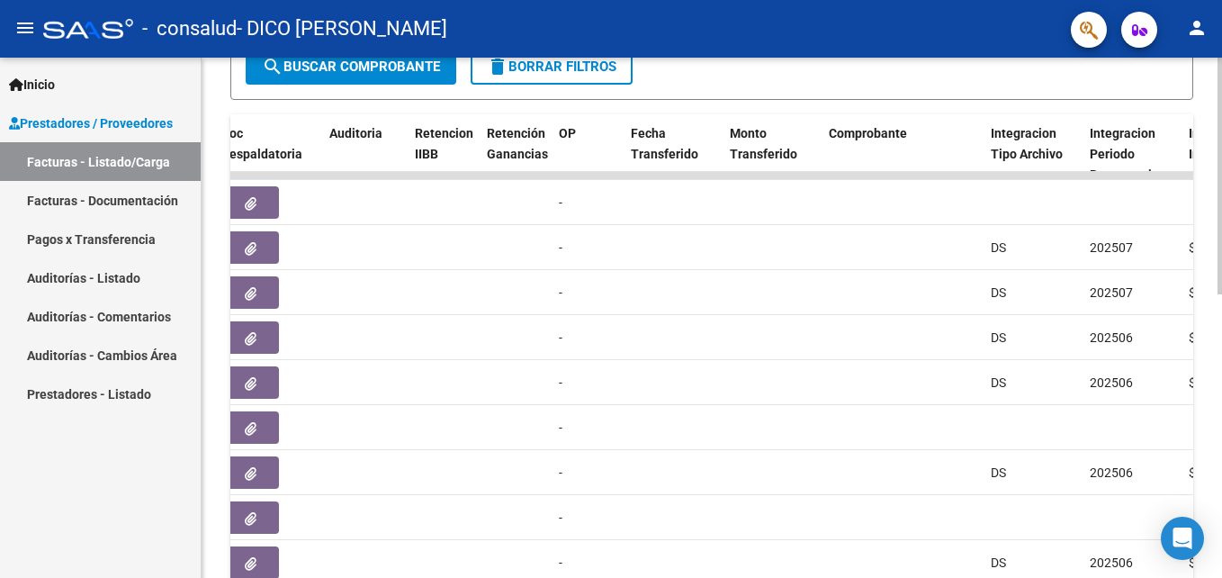
click at [1221, 445] on html "menu - consalud - DICO [PERSON_NAME] person Inicio Instructivos Contacto OS Pre…" at bounding box center [611, 289] width 1222 height 578
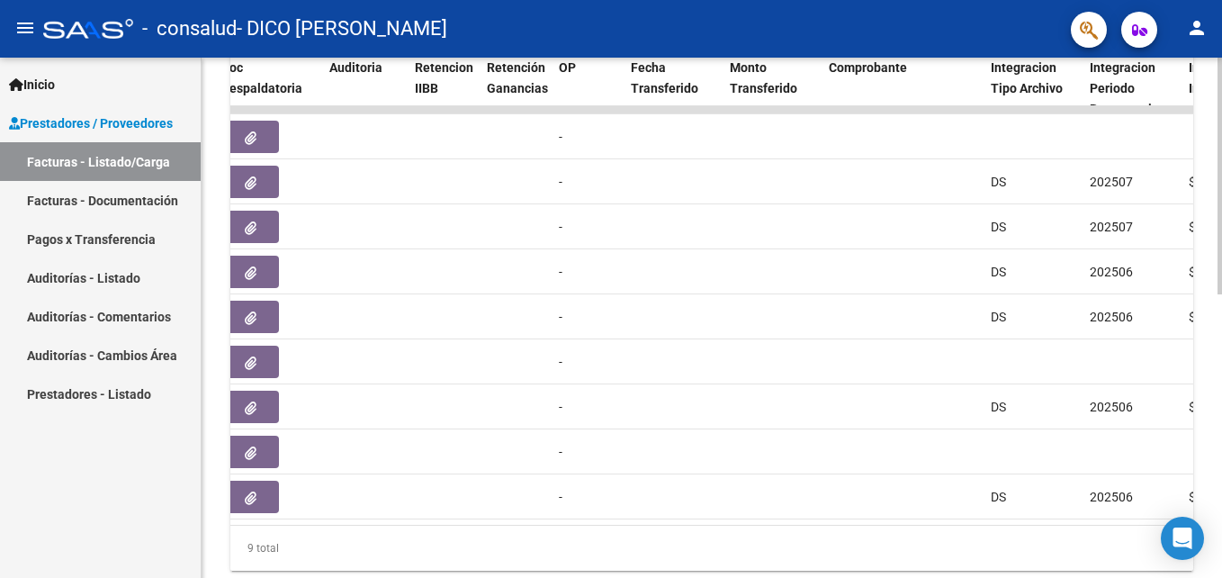
click at [1217, 463] on div "Video tutorial PRESTADORES -> Listado de CPBTs Emitidos por Prestadores / Prove…" at bounding box center [714, 65] width 1025 height 1128
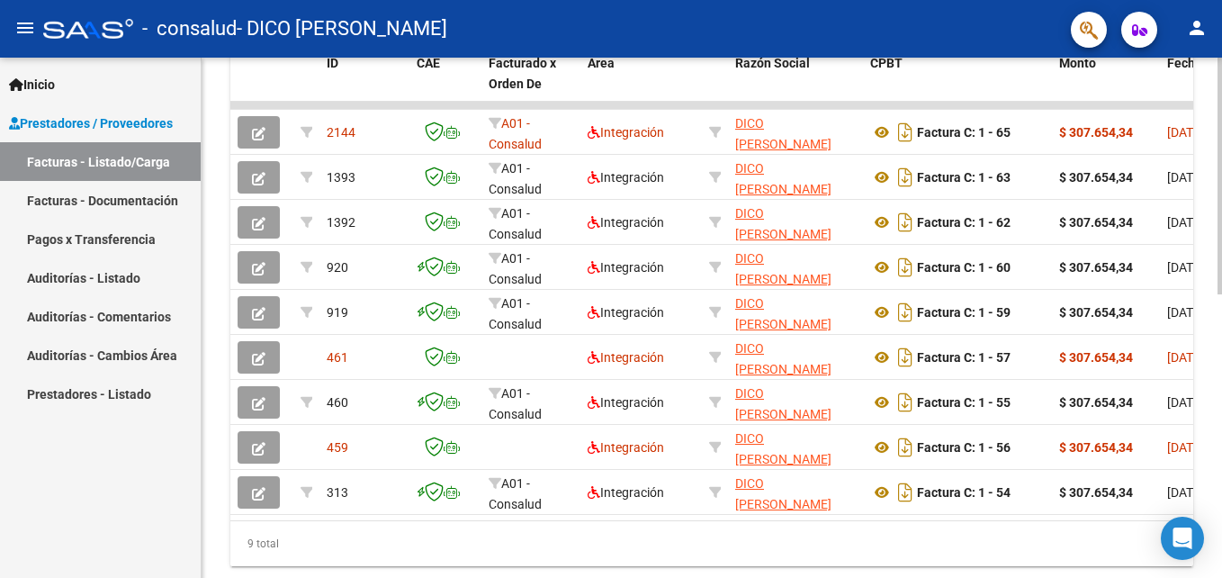
scroll to position [41, 0]
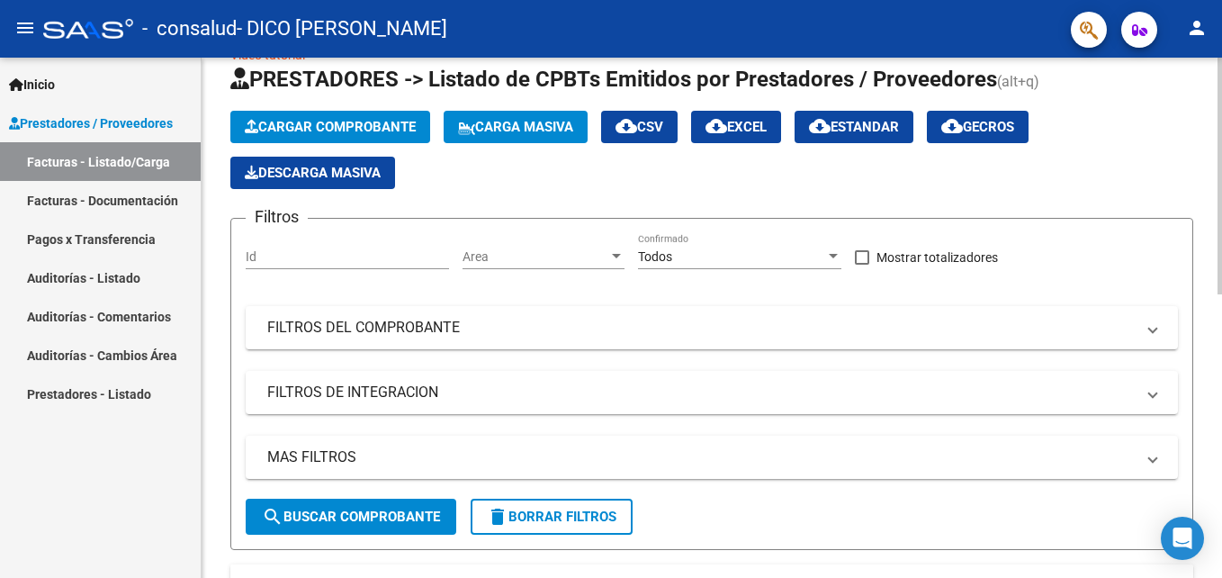
click at [1219, 111] on div at bounding box center [1220, 318] width 4 height 520
click at [348, 129] on span "Cargar Comprobante" at bounding box center [330, 127] width 171 height 16
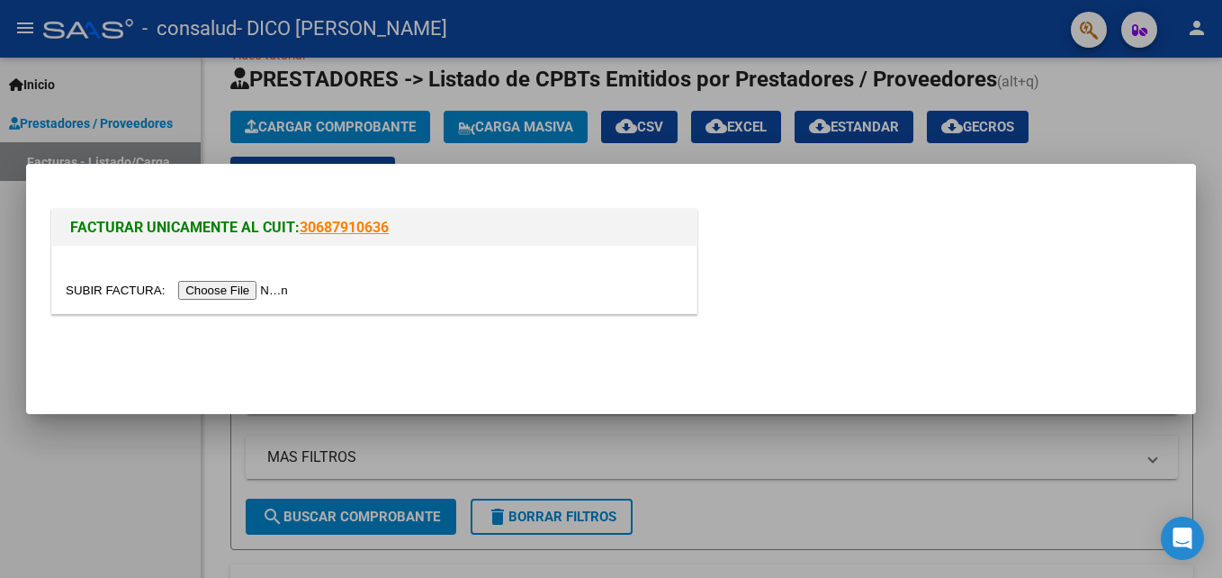
click at [239, 293] on input "file" at bounding box center [180, 290] width 228 height 19
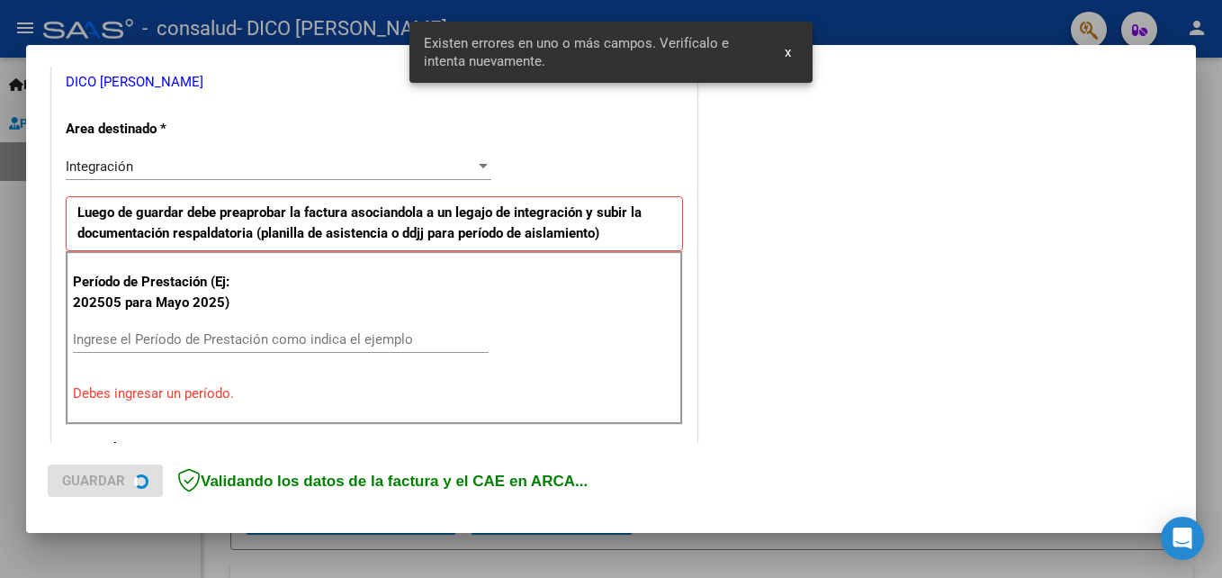
scroll to position [405, 0]
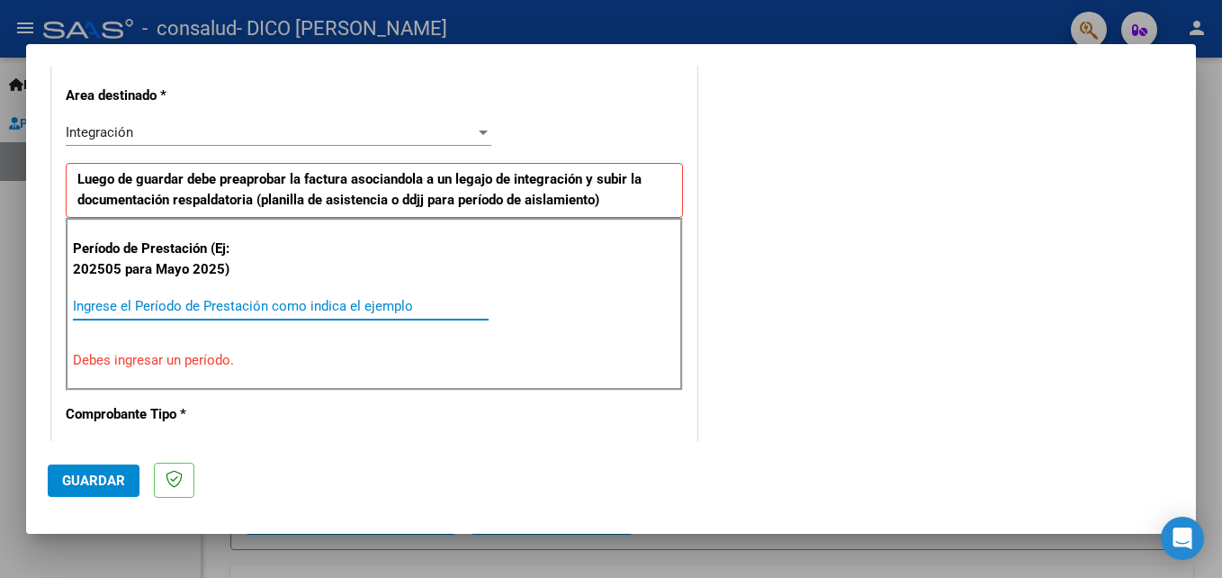
click at [362, 304] on input "Ingrese el Período de Prestación como indica el ejemplo" at bounding box center [281, 306] width 416 height 16
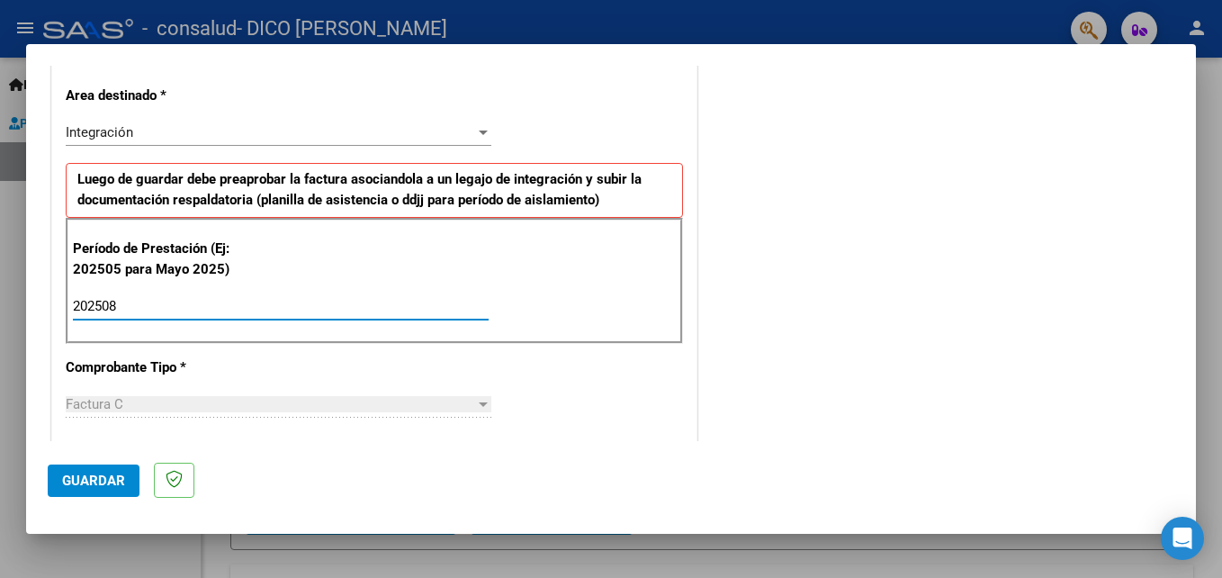
type input "202508"
click at [557, 375] on div "CUIT * 27-41091056-5 Ingresar CUIT ANALISIS PRESTADOR DICO [PERSON_NAME] [PERSO…" at bounding box center [374, 564] width 644 height 1354
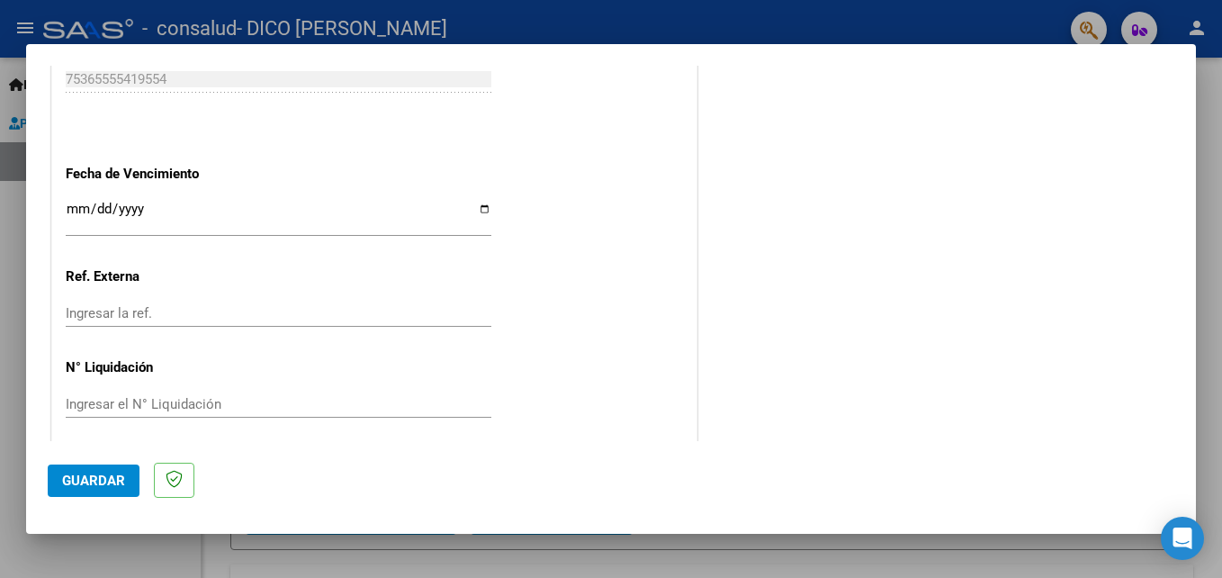
scroll to position [1209, 0]
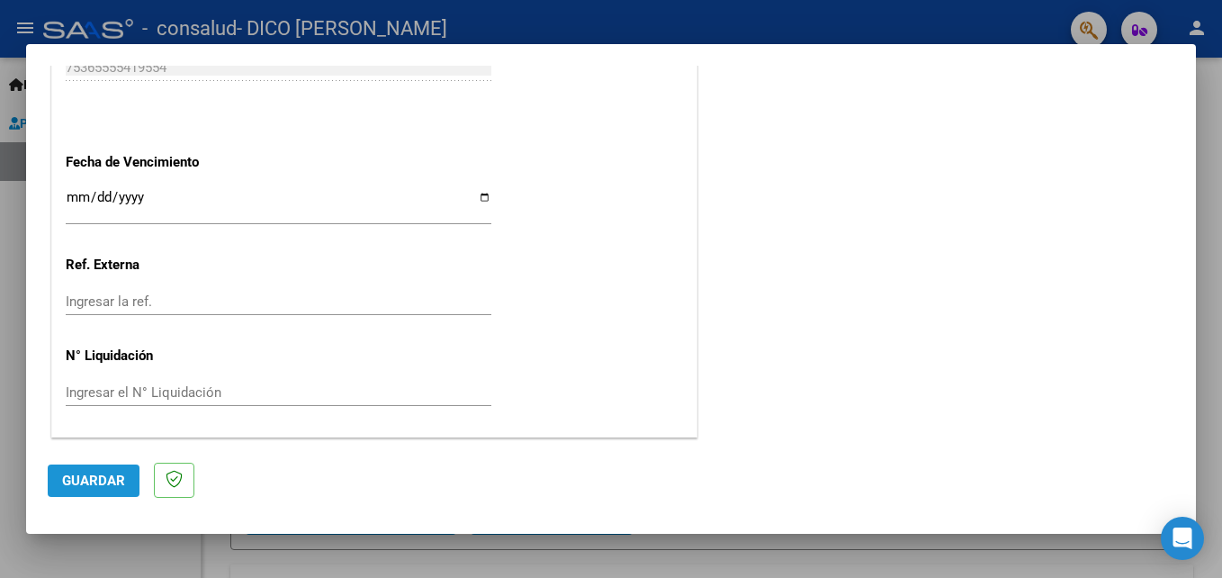
click at [105, 470] on button "Guardar" at bounding box center [94, 480] width 92 height 32
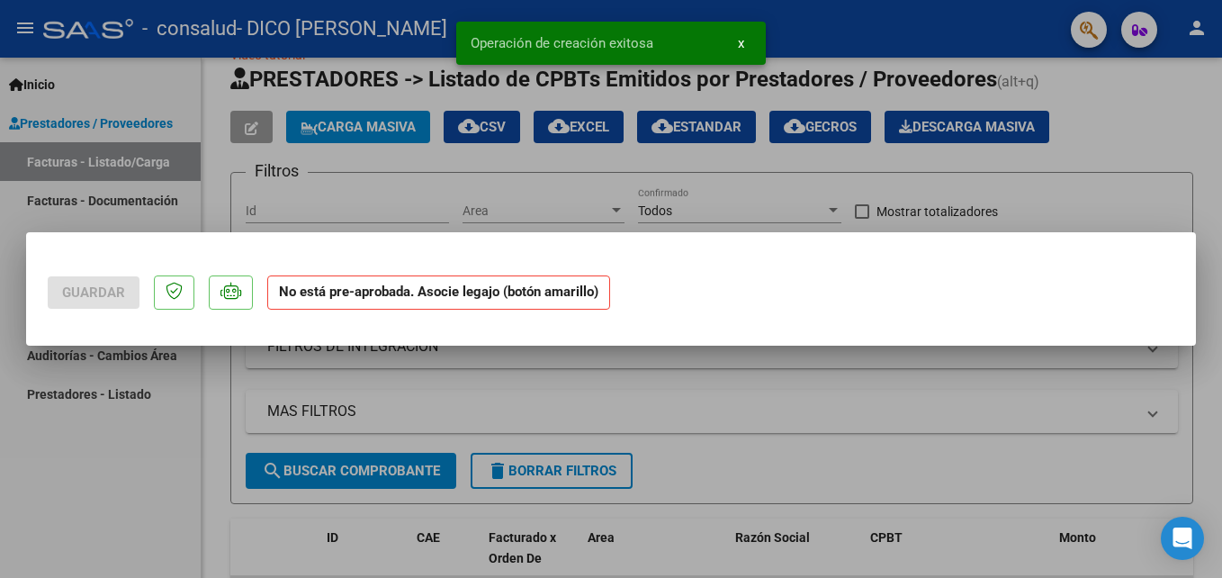
scroll to position [0, 0]
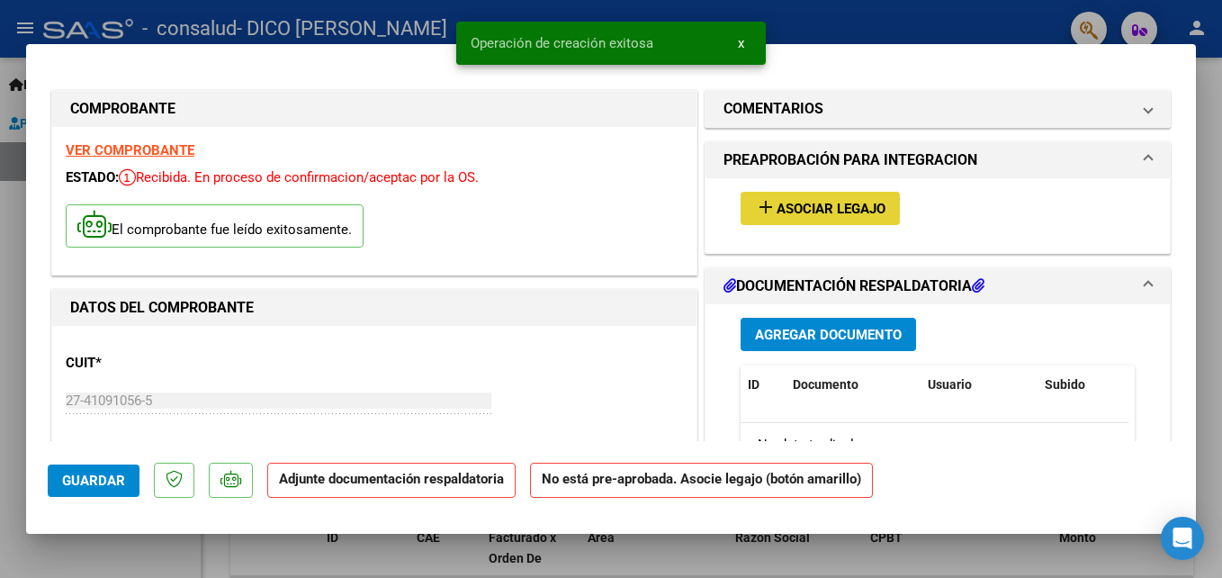
click at [867, 215] on span "Asociar Legajo" at bounding box center [831, 209] width 109 height 16
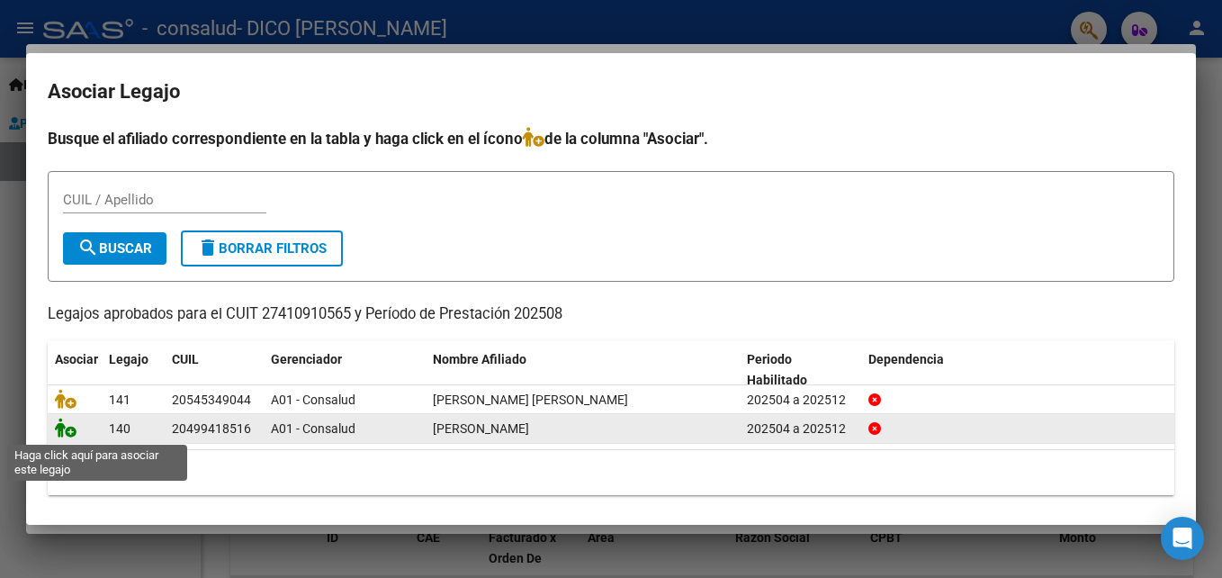
click at [69, 435] on icon at bounding box center [66, 428] width 22 height 20
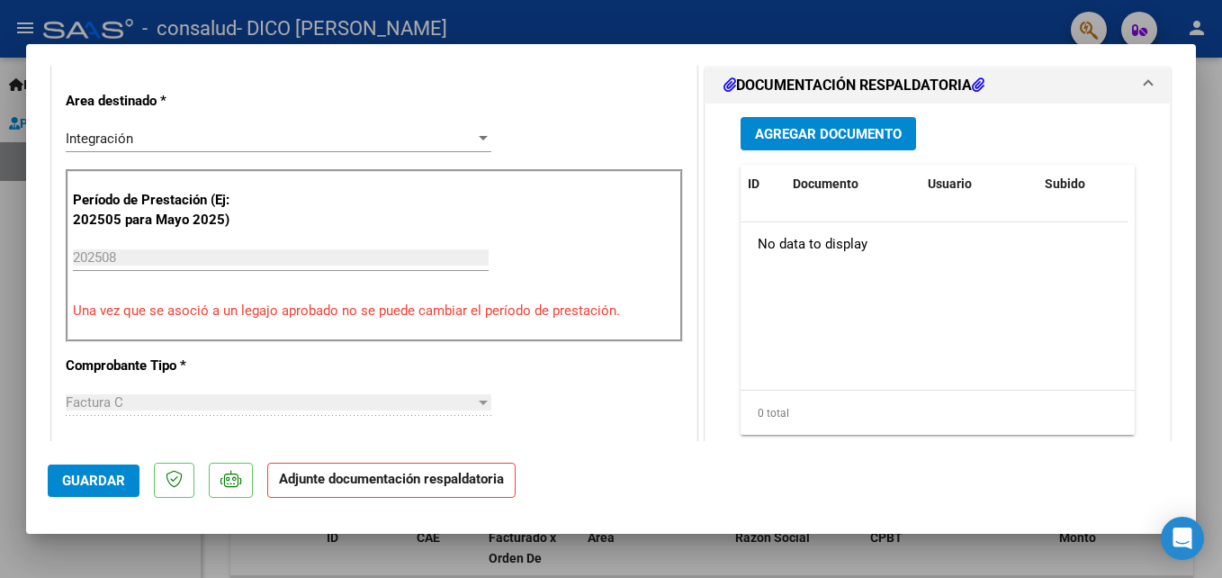
scroll to position [470, 0]
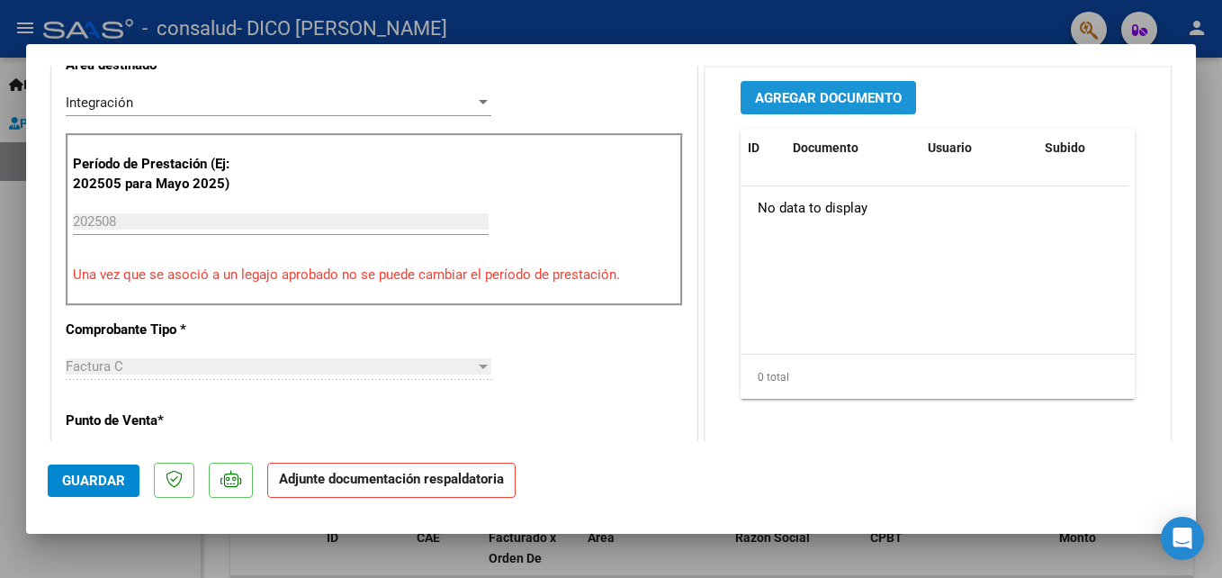
click at [850, 91] on span "Agregar Documento" at bounding box center [828, 98] width 147 height 16
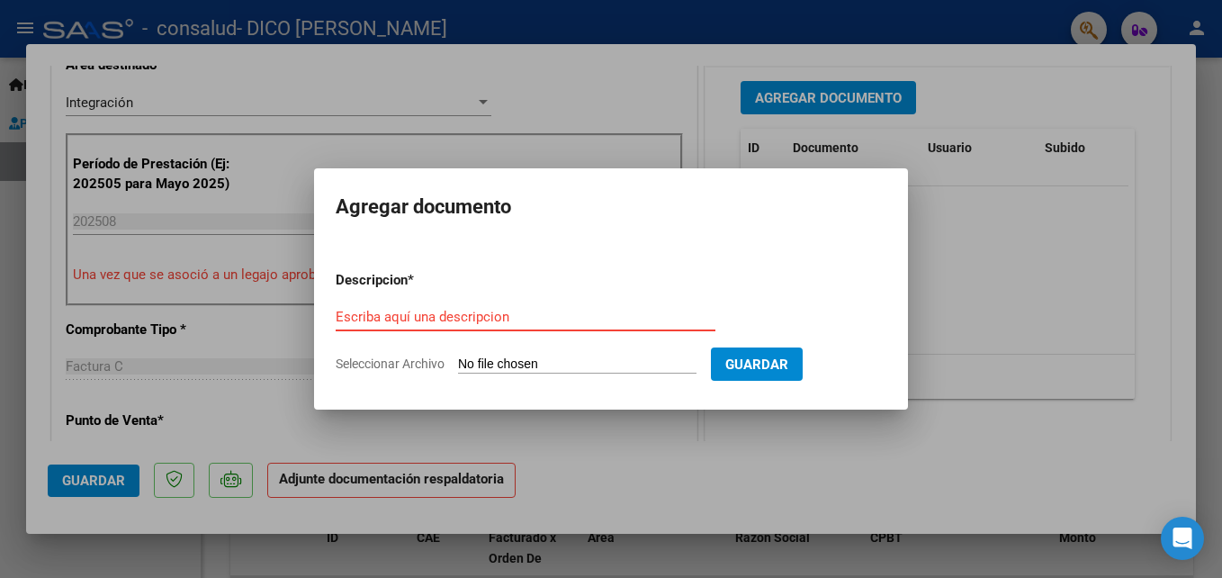
click at [566, 325] on input "Escriba aquí una descripcion" at bounding box center [526, 317] width 380 height 16
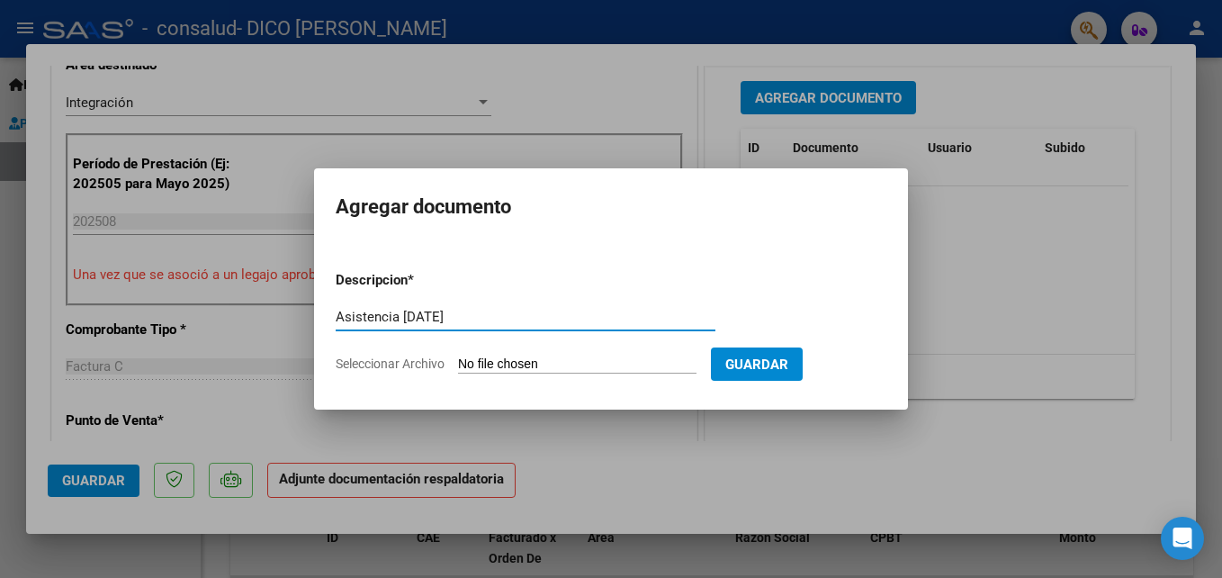
type input "Asistencia [DATE]"
click at [525, 370] on input "Seleccionar Archivo" at bounding box center [577, 364] width 238 height 17
type input "C:\fakepath\asistencia [PERSON_NAME][DATE].pdf"
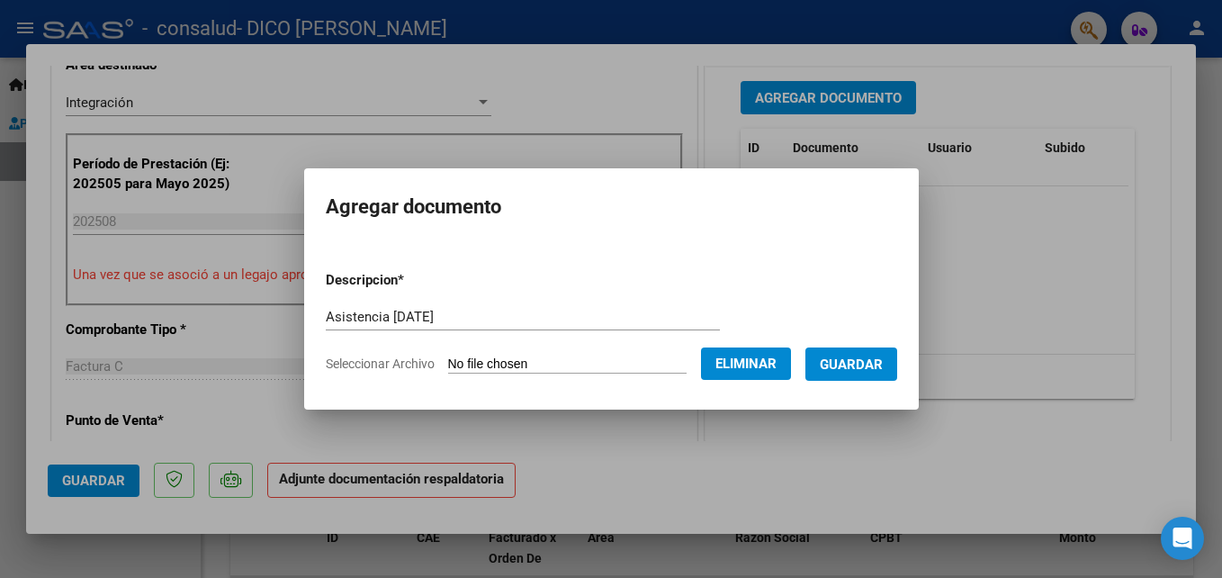
click at [883, 355] on span "Guardar" at bounding box center [851, 363] width 63 height 16
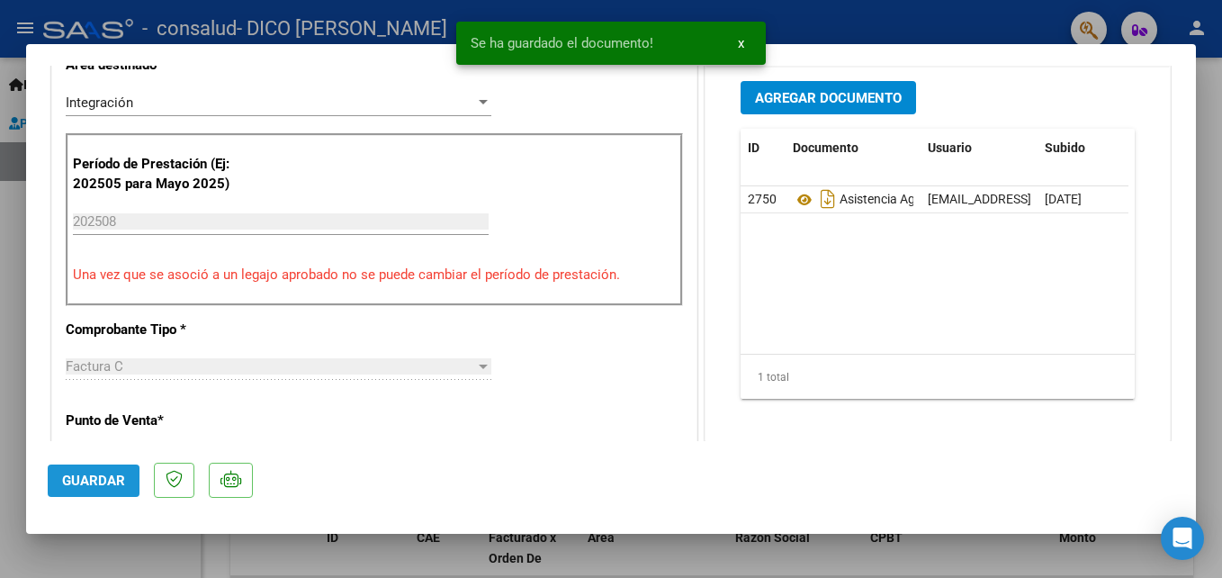
click at [84, 488] on span "Guardar" at bounding box center [93, 480] width 63 height 16
click at [890, 30] on div at bounding box center [611, 289] width 1222 height 578
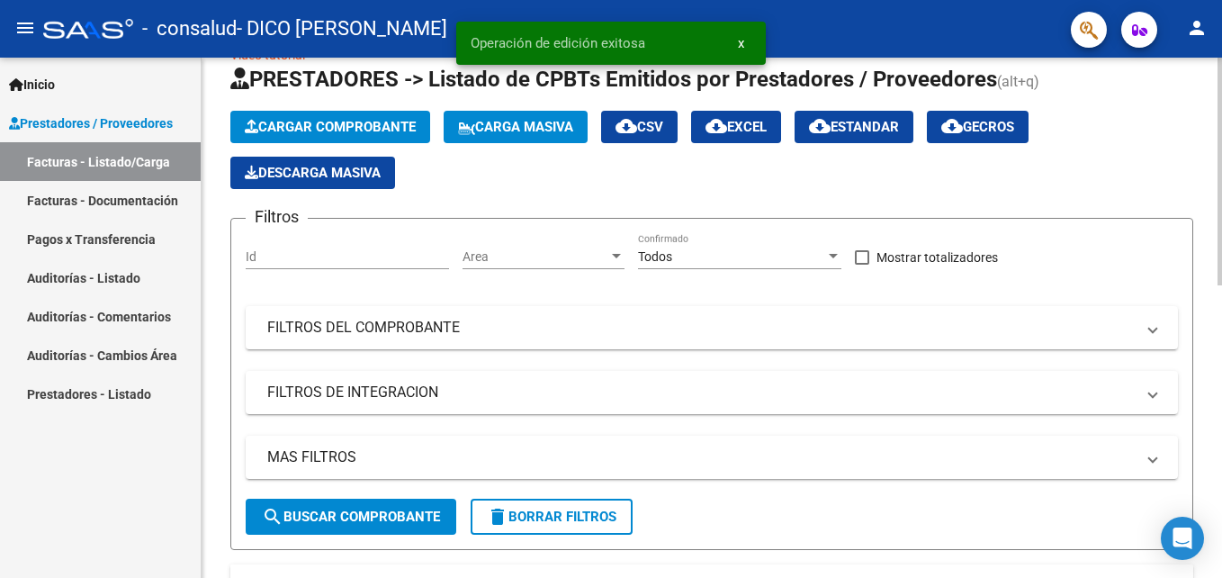
scroll to position [562, 0]
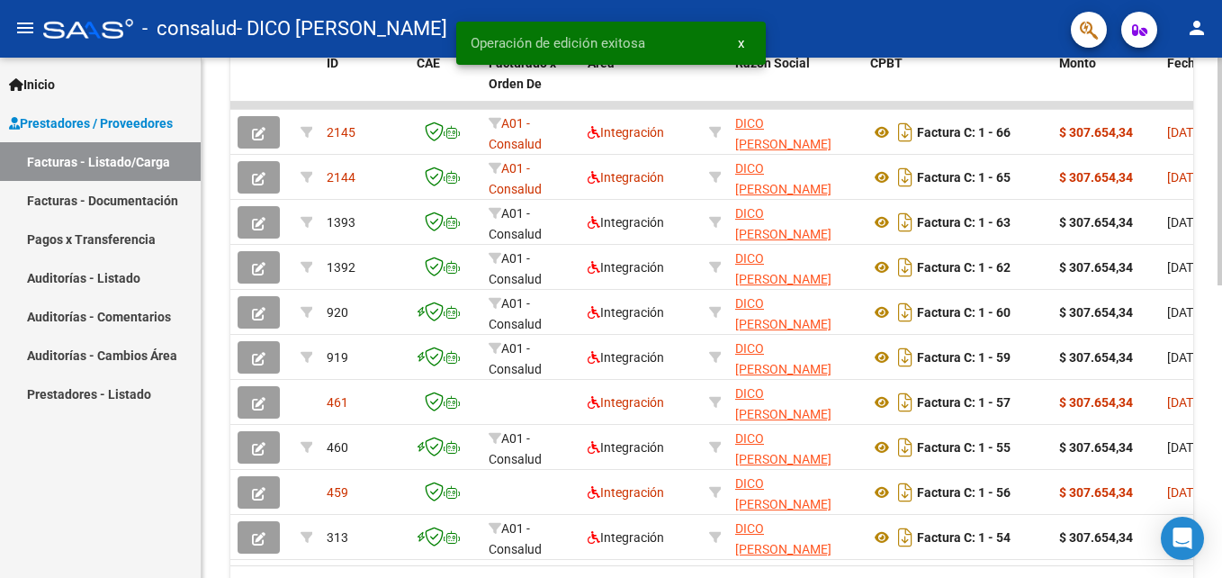
click at [1221, 547] on html "menu - consalud - DICO [PERSON_NAME] person Inicio Instructivos Contacto OS Pre…" at bounding box center [611, 289] width 1222 height 578
